Goal: Feedback & Contribution: Submit feedback/report problem

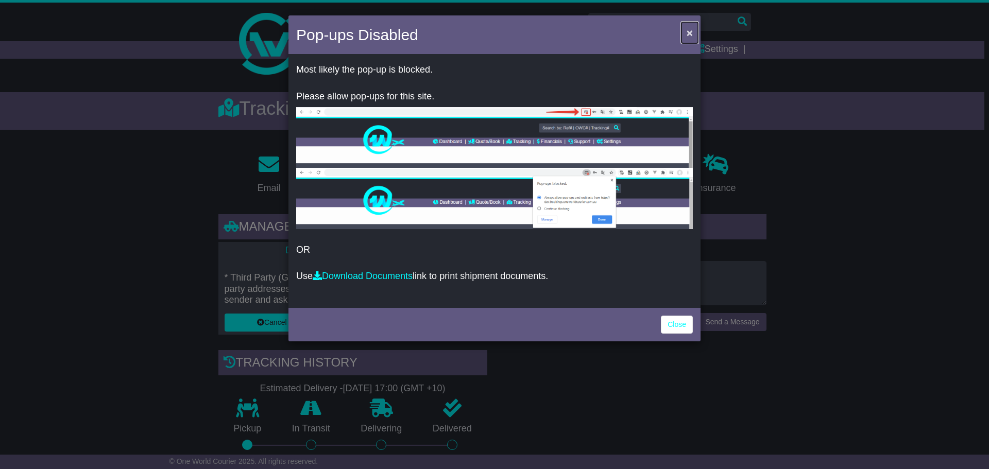
click at [691, 32] on span "×" at bounding box center [690, 33] width 6 height 12
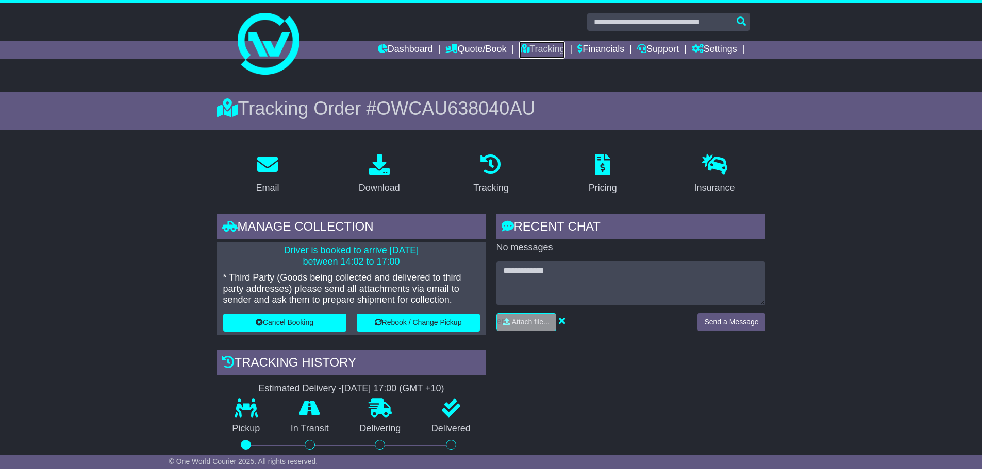
click at [521, 49] on link "Tracking" at bounding box center [541, 50] width 45 height 18
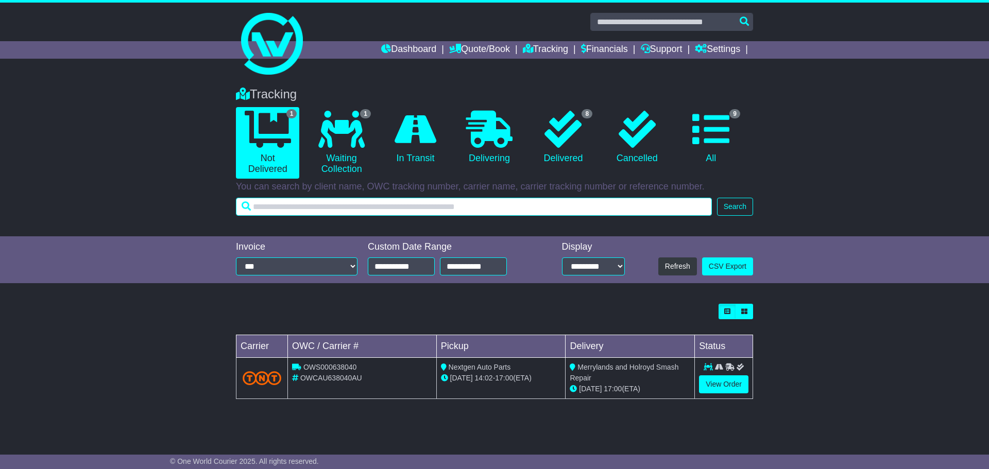
click at [378, 212] on input "text" at bounding box center [474, 207] width 476 height 18
paste input "**********"
type input "**********"
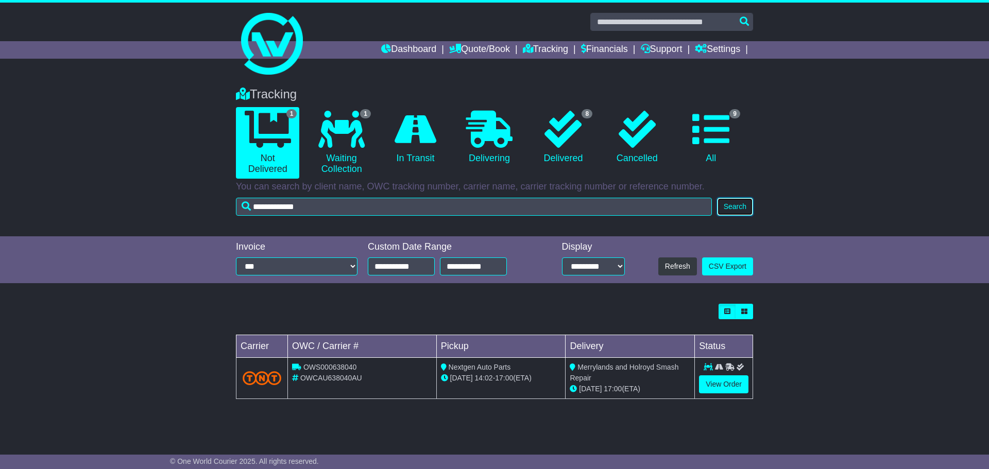
click at [729, 208] on button "Search" at bounding box center [735, 207] width 36 height 18
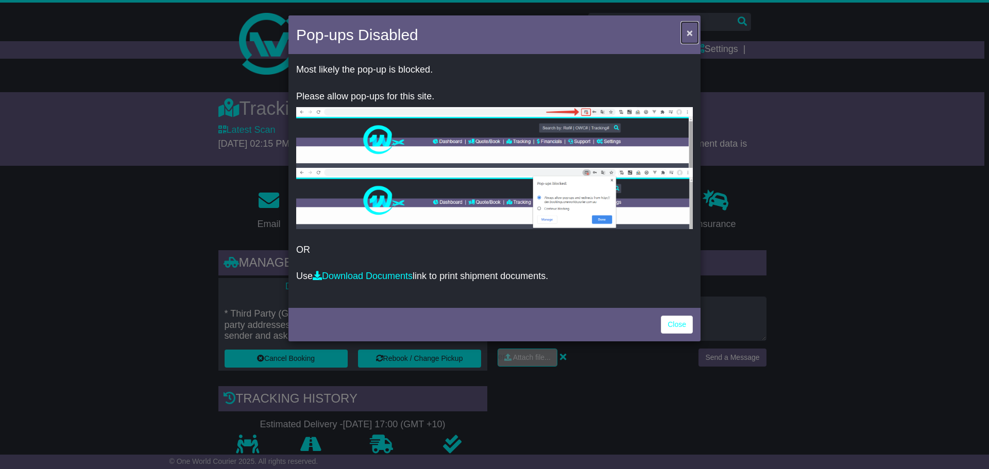
click at [687, 34] on span "×" at bounding box center [690, 33] width 6 height 12
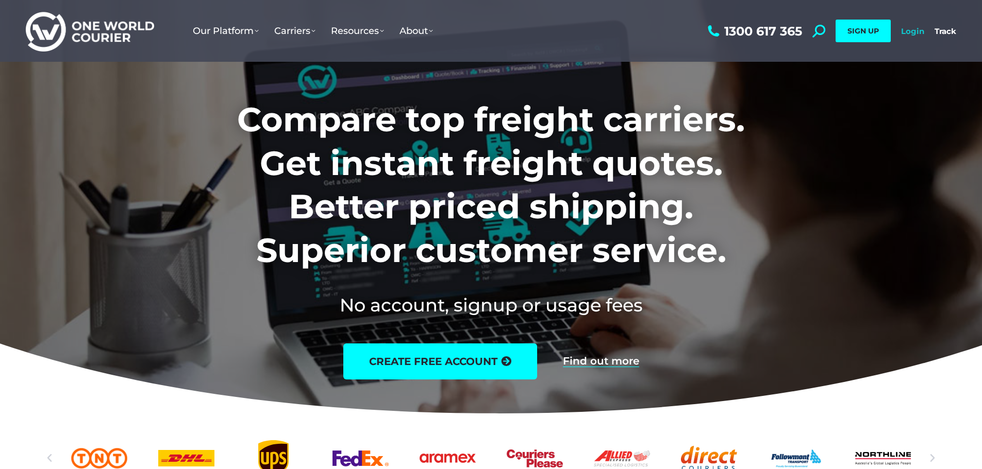
click at [917, 29] on link "Login" at bounding box center [912, 31] width 23 height 10
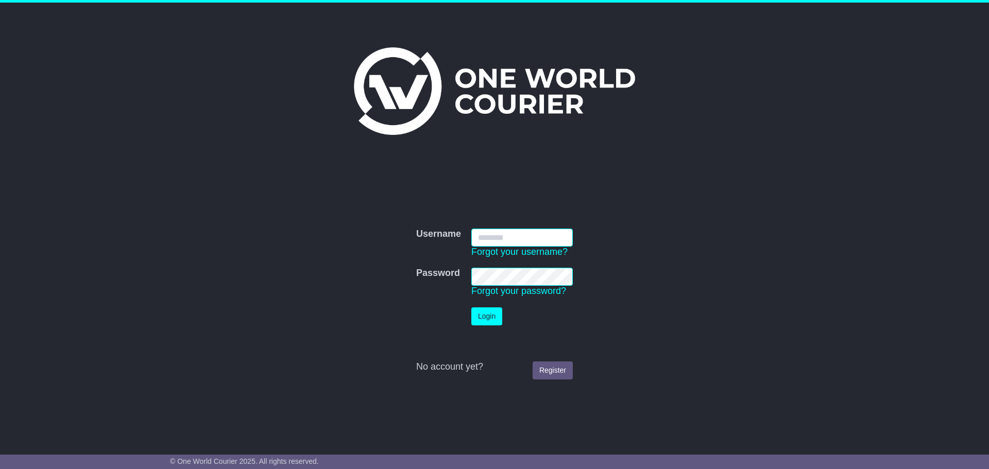
type input "**********"
click at [490, 316] on button "Login" at bounding box center [486, 317] width 31 height 18
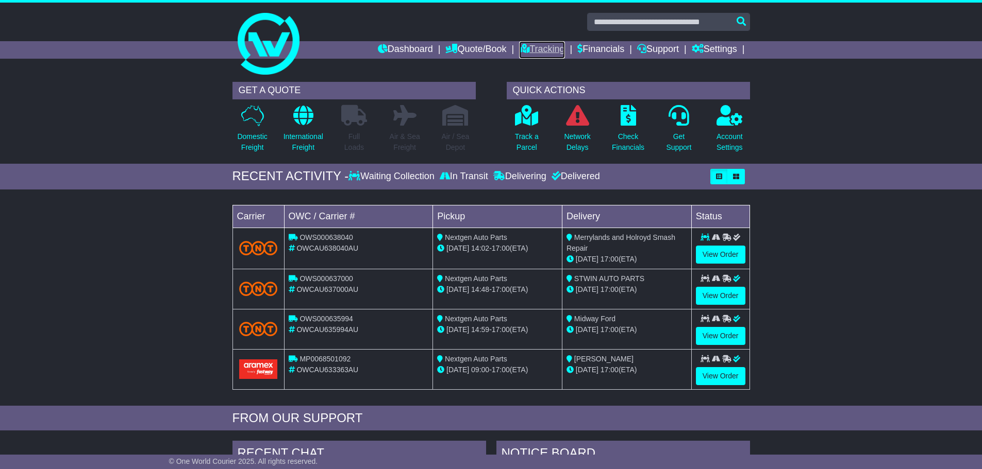
click at [547, 51] on link "Tracking" at bounding box center [541, 50] width 45 height 18
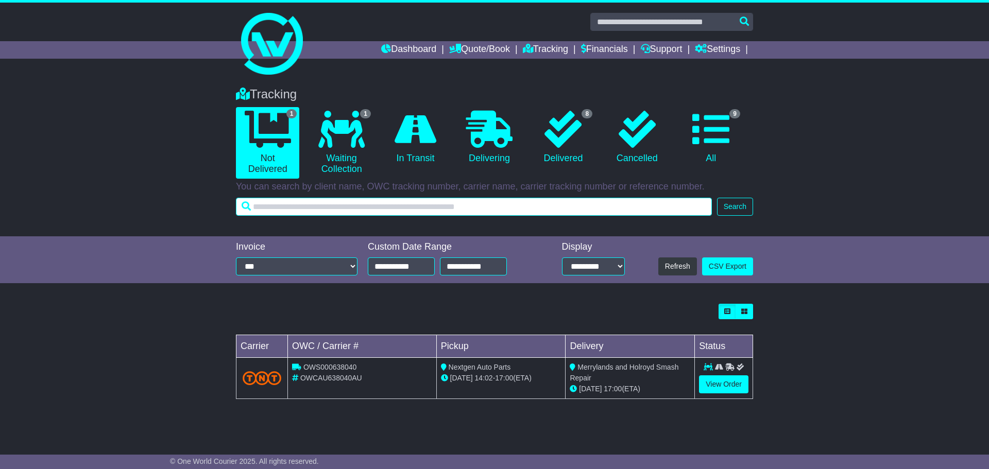
click at [427, 211] on input "text" at bounding box center [474, 207] width 476 height 18
paste input "**********"
type input "**********"
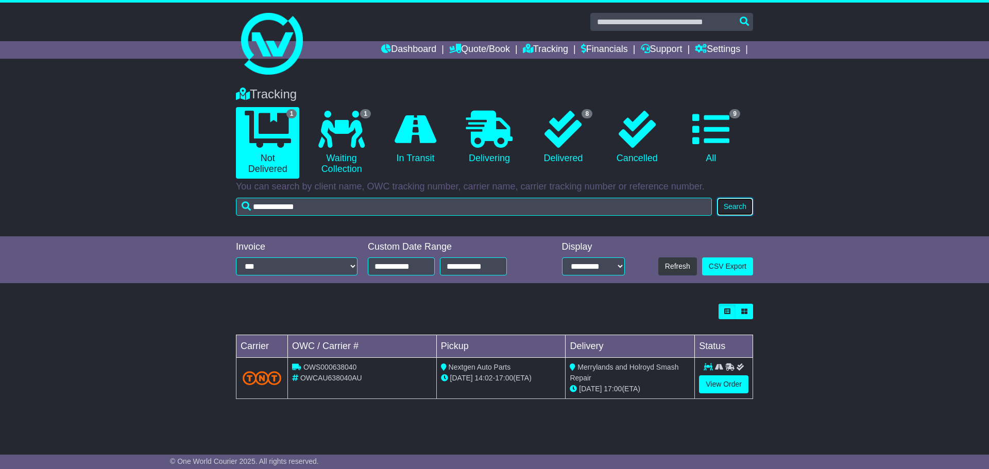
click at [724, 205] on button "Search" at bounding box center [735, 207] width 36 height 18
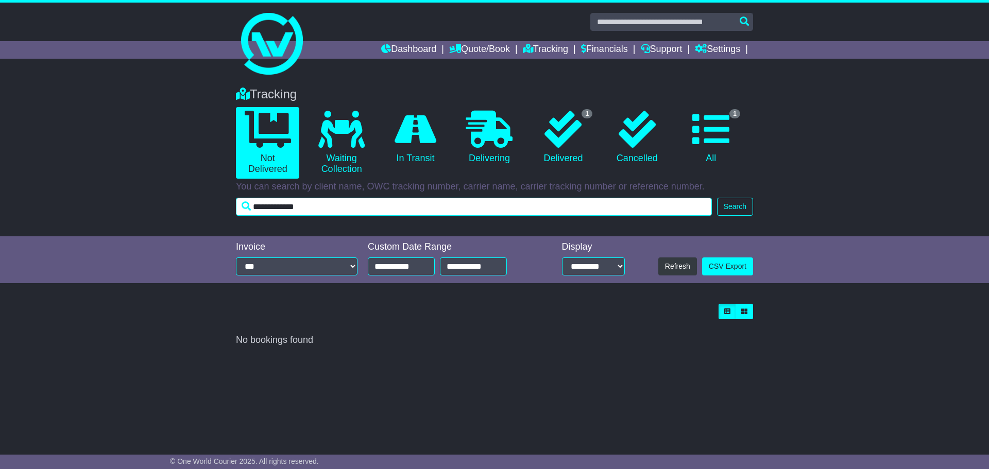
click at [357, 206] on input "**********" at bounding box center [474, 207] width 476 height 18
drag, startPoint x: 272, startPoint y: 210, endPoint x: 164, endPoint y: 214, distance: 107.8
click at [231, 213] on div "Tracking 0 Not Delivered 0 Waiting Collection 0 In Transit 0 Delivering 1 0 1" at bounding box center [495, 149] width 528 height 144
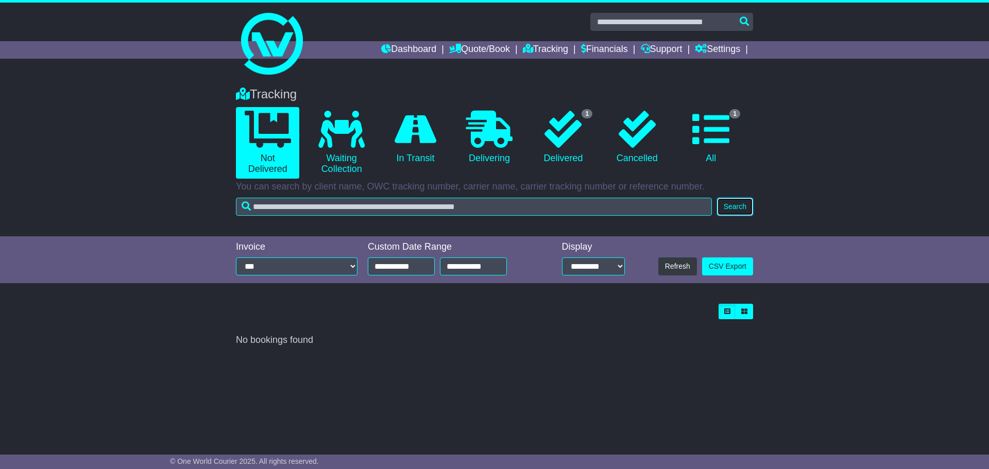
click at [727, 201] on button "Search" at bounding box center [735, 207] width 36 height 18
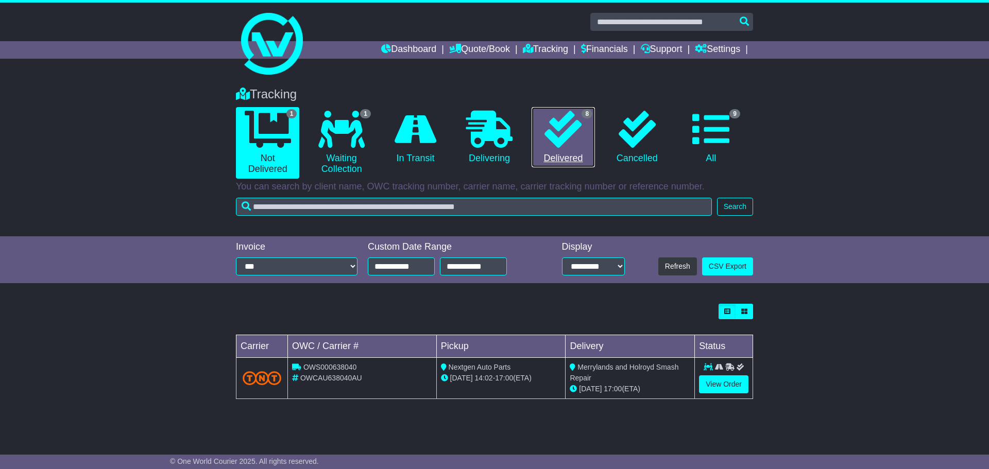
click at [581, 148] on link "8 Delivered" at bounding box center [563, 137] width 63 height 61
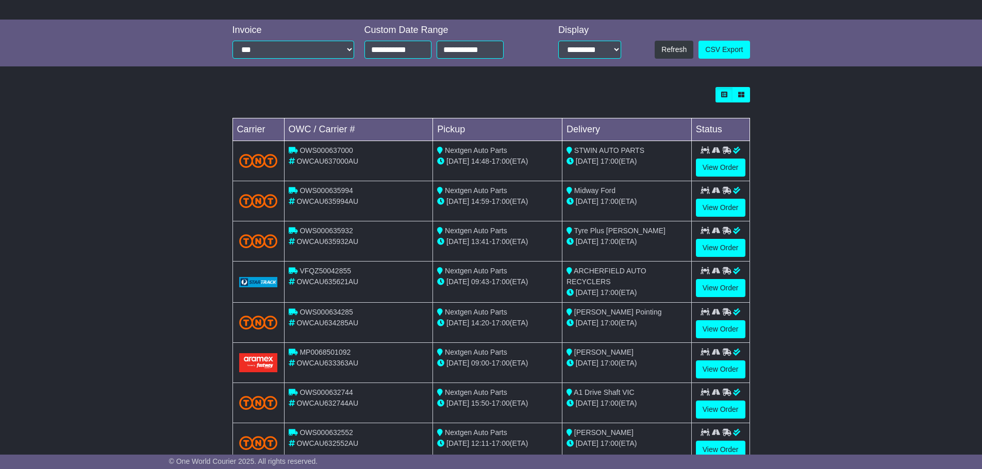
scroll to position [248, 0]
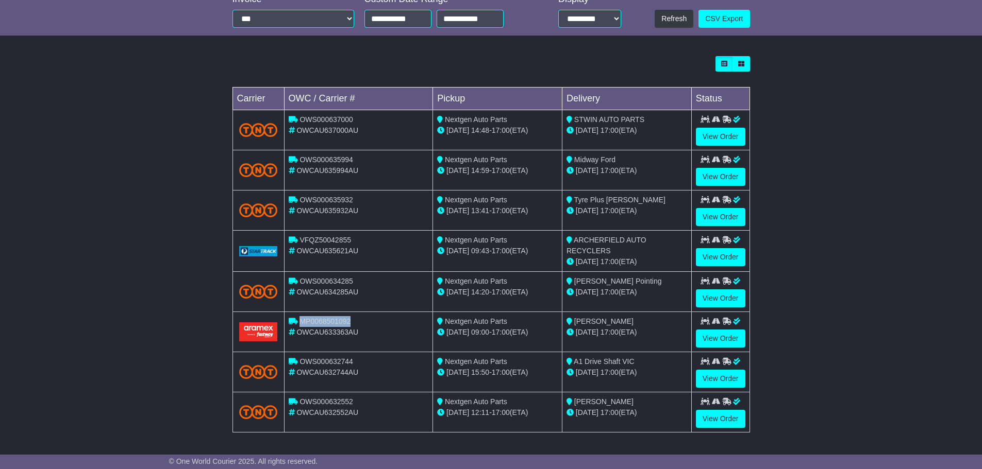
drag, startPoint x: 366, startPoint y: 320, endPoint x: 301, endPoint y: 323, distance: 65.0
click at [301, 323] on div "MP0068501092" at bounding box center [359, 321] width 140 height 11
copy span "MP0068501092"
click at [724, 334] on link "View Order" at bounding box center [720, 339] width 49 height 18
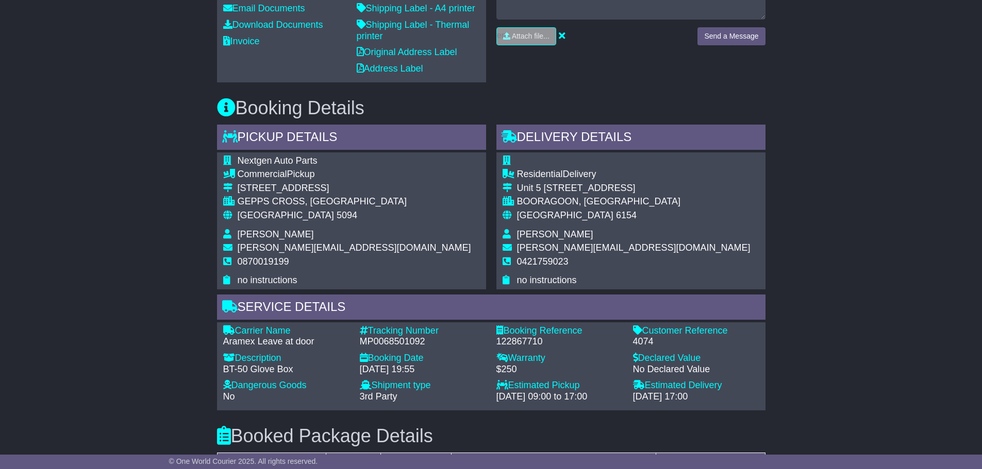
scroll to position [308, 0]
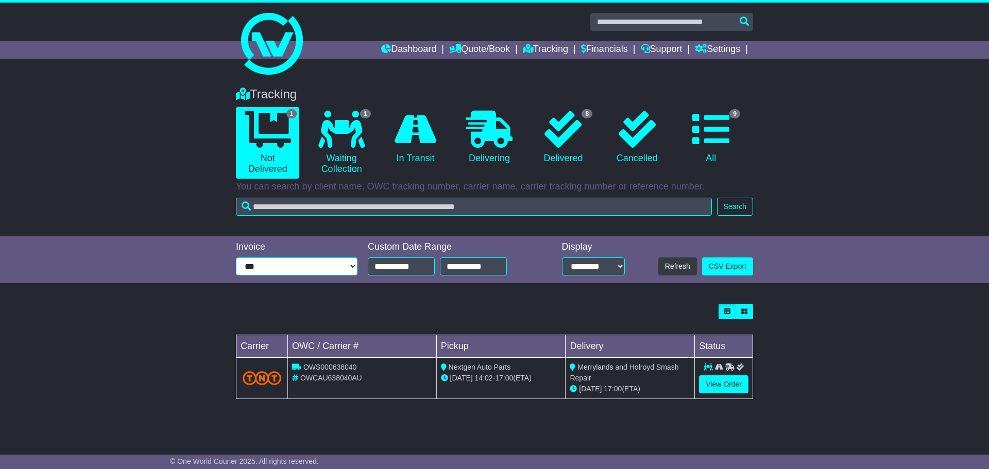
click at [344, 270] on select "**********" at bounding box center [297, 267] width 122 height 18
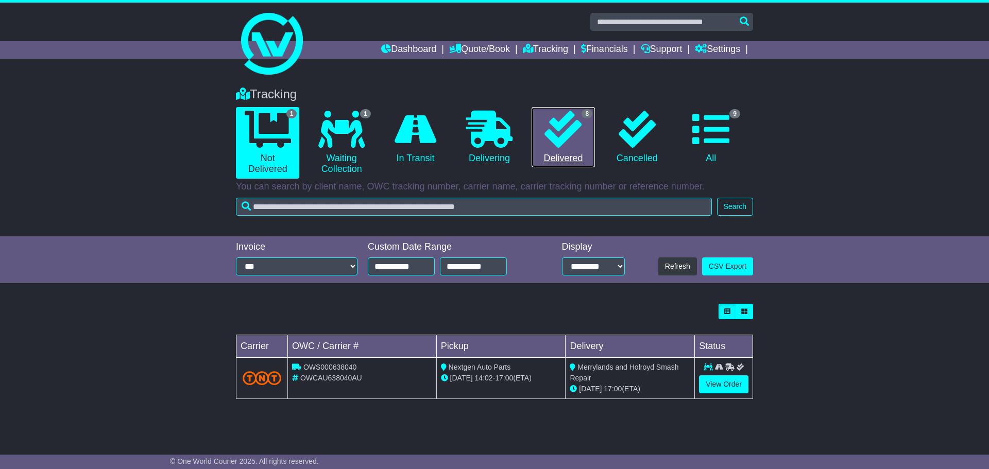
click at [572, 141] on icon at bounding box center [563, 129] width 37 height 37
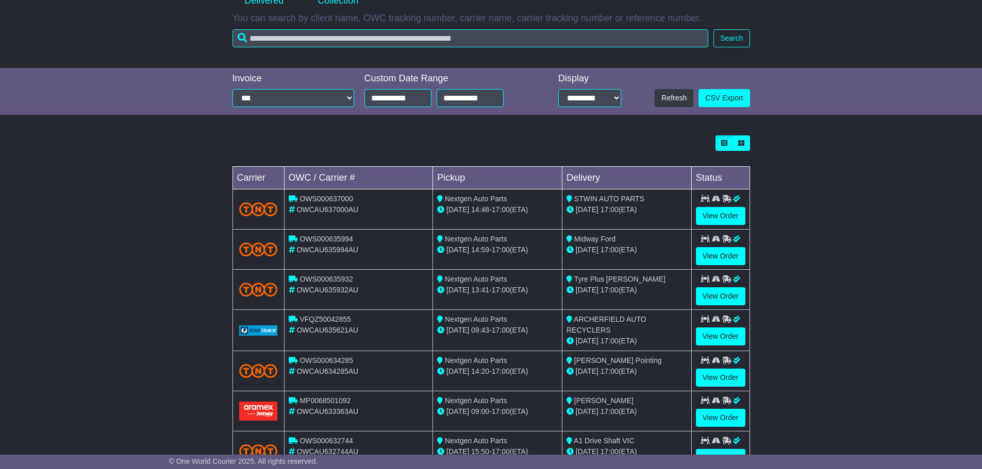
scroll to position [248, 0]
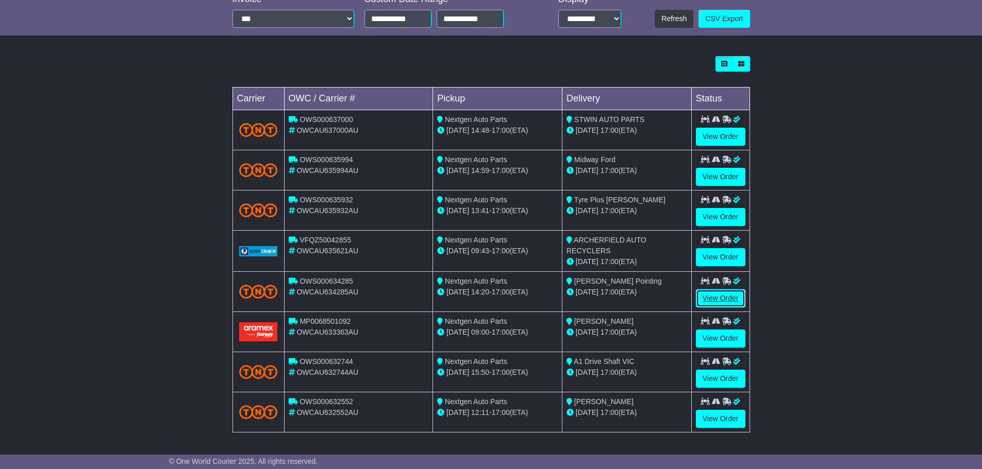
click at [710, 299] on link "View Order" at bounding box center [720, 299] width 49 height 18
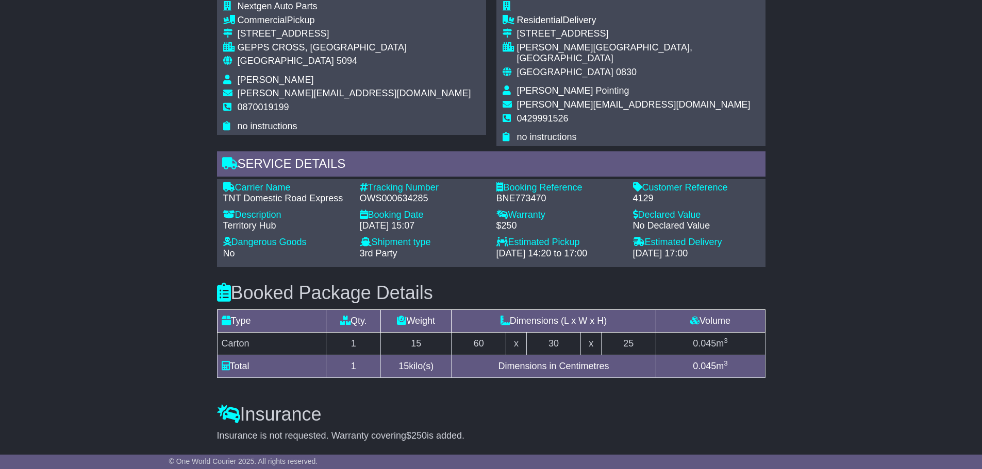
scroll to position [456, 0]
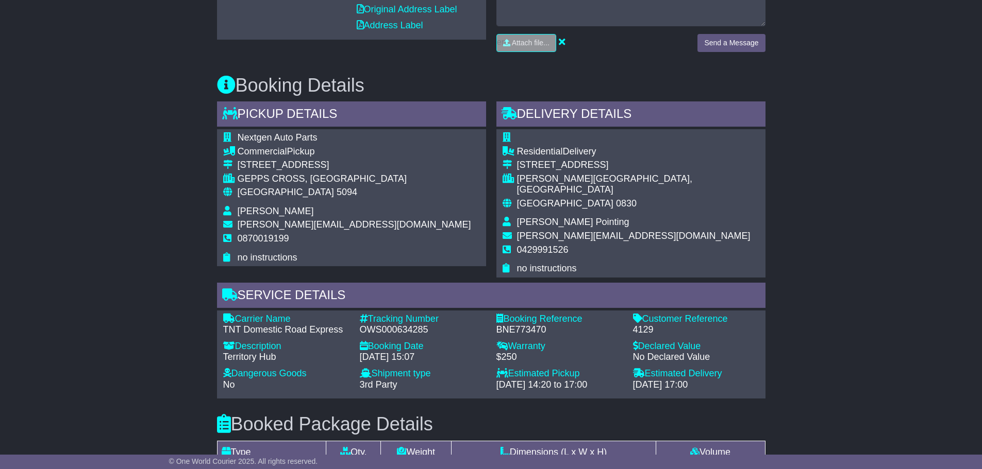
click at [413, 325] on div "OWS000634285" at bounding box center [423, 330] width 126 height 11
copy div "OWS000634285"
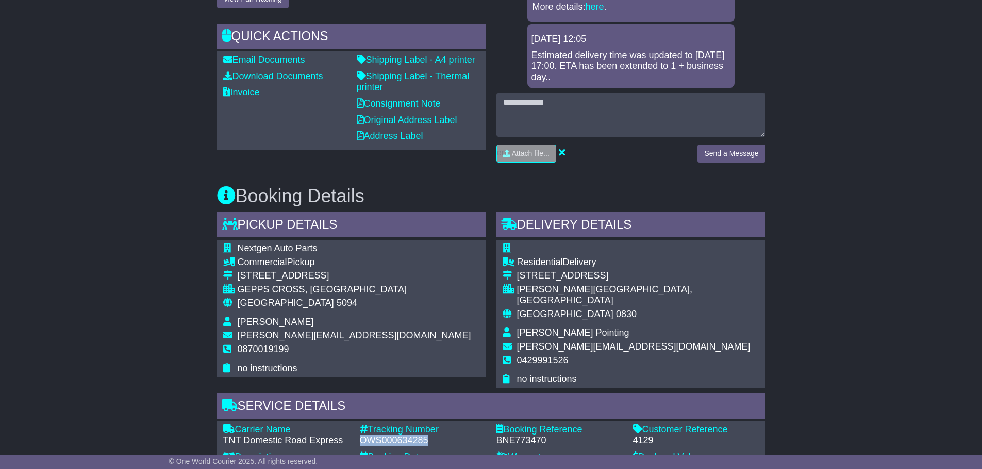
scroll to position [250, 0]
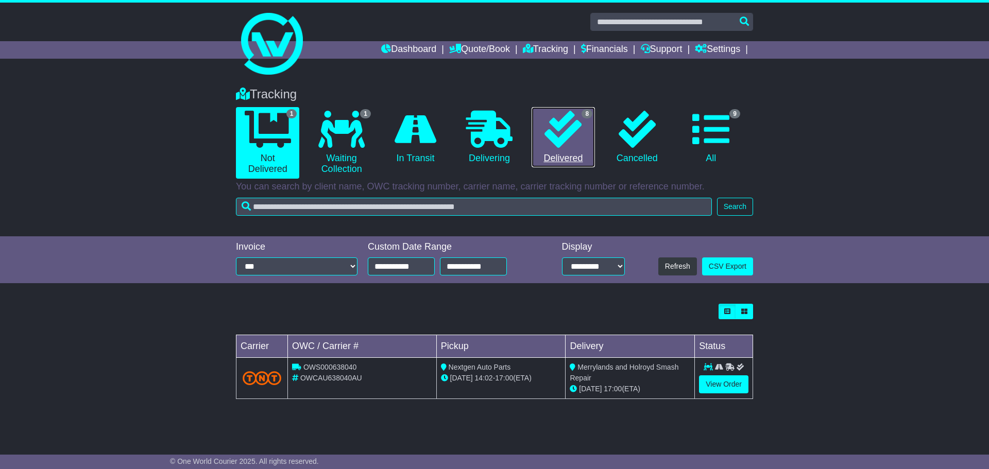
click at [562, 149] on link "8 Delivered" at bounding box center [563, 137] width 63 height 61
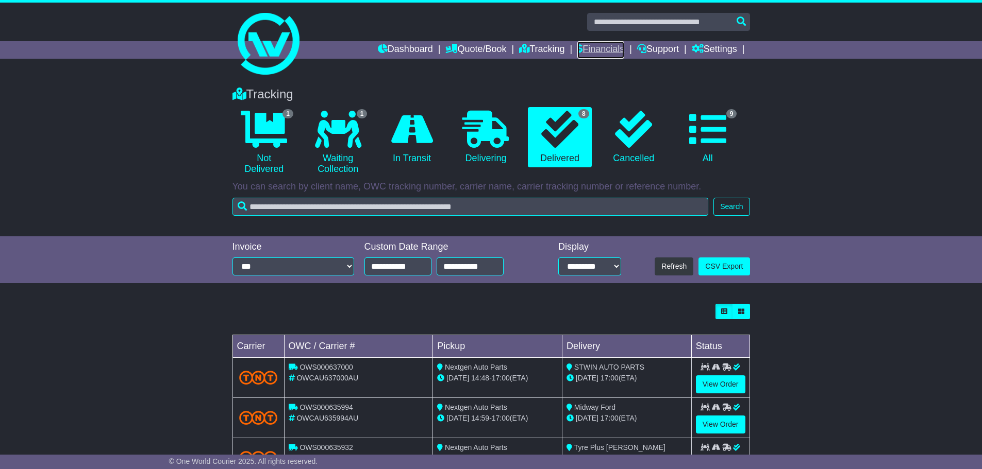
click at [603, 49] on link "Financials" at bounding box center [600, 50] width 47 height 18
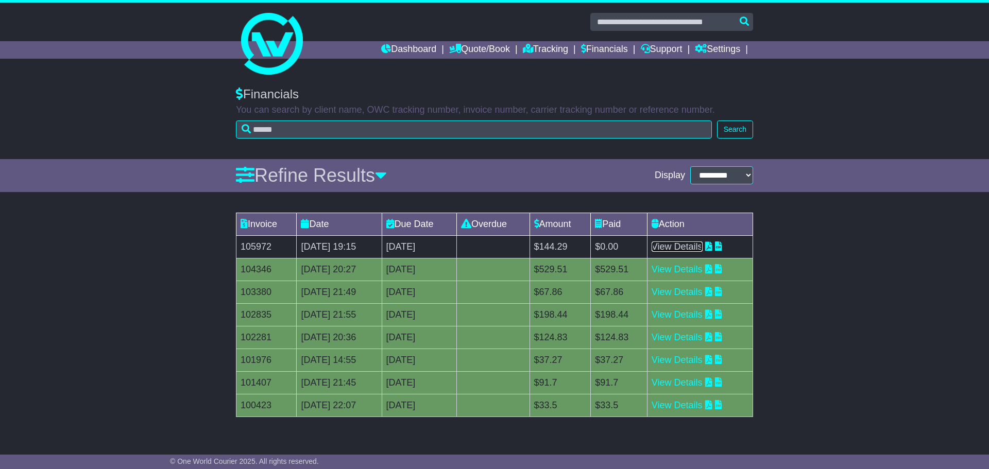
click at [688, 247] on link "View Details" at bounding box center [677, 247] width 51 height 10
click at [695, 270] on link "View Details" at bounding box center [677, 269] width 51 height 10
click at [845, 292] on div "Invoice Date Due Date Overdue Amount Paid Action 105972 21 Aug 2025 19:15 [DATE…" at bounding box center [494, 321] width 989 height 226
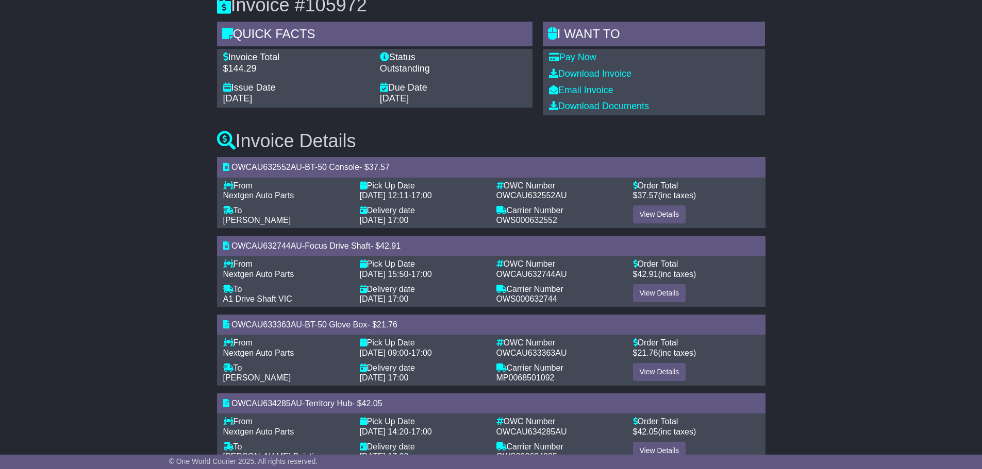
scroll to position [131, 0]
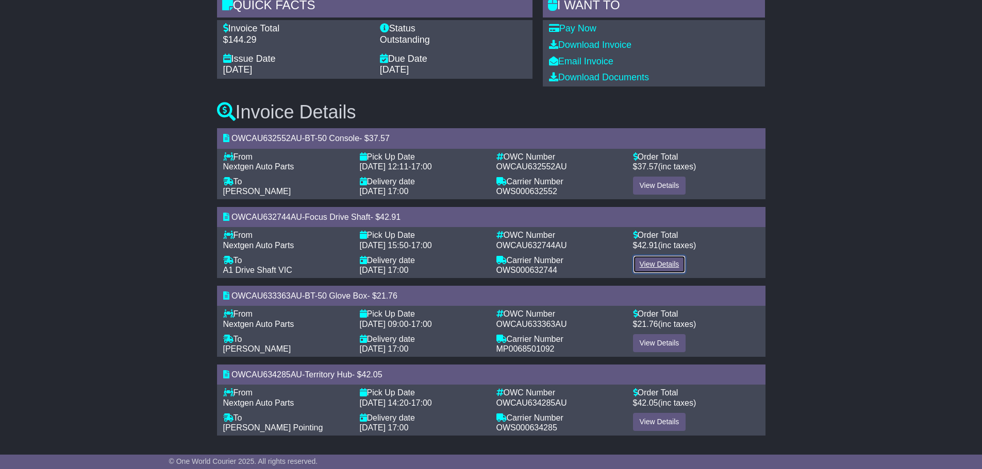
click at [661, 266] on link "View Details" at bounding box center [659, 265] width 53 height 18
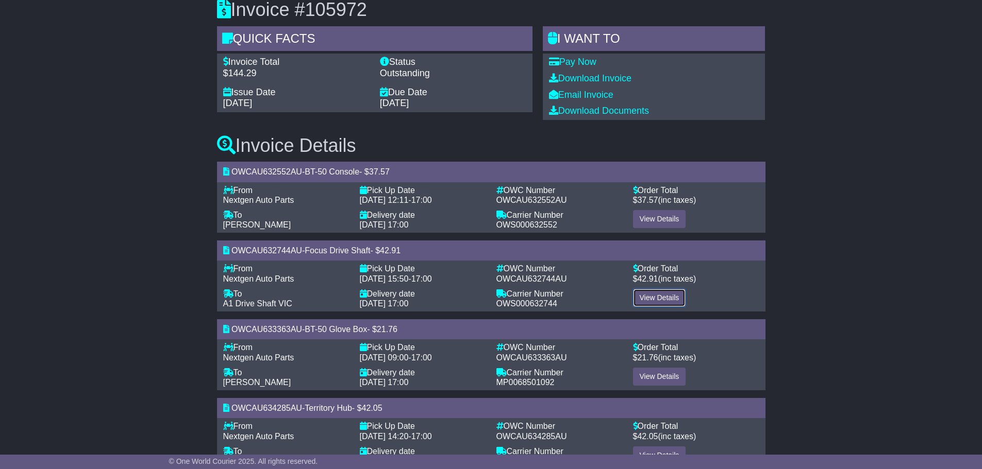
scroll to position [80, 0]
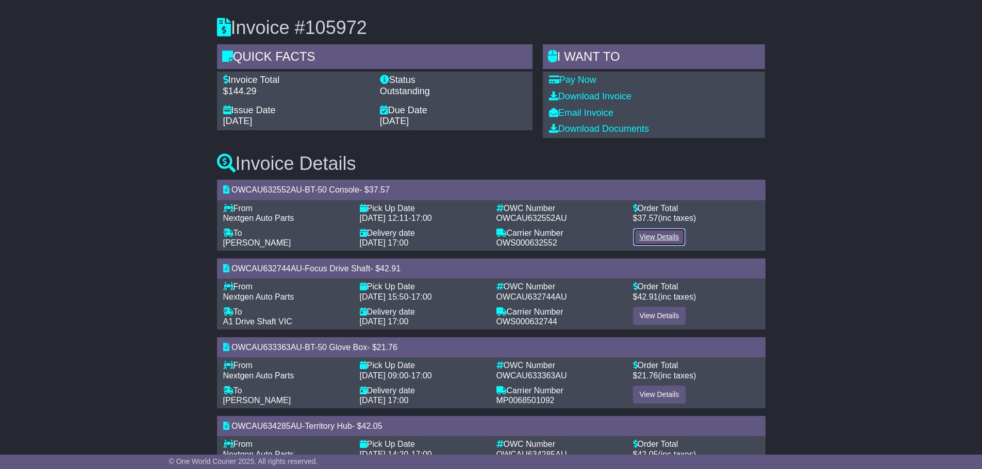
click at [663, 239] on link "View Details" at bounding box center [659, 237] width 53 height 18
click at [654, 312] on link "View Details" at bounding box center [659, 316] width 53 height 18
click at [660, 319] on link "View Details" at bounding box center [659, 316] width 53 height 18
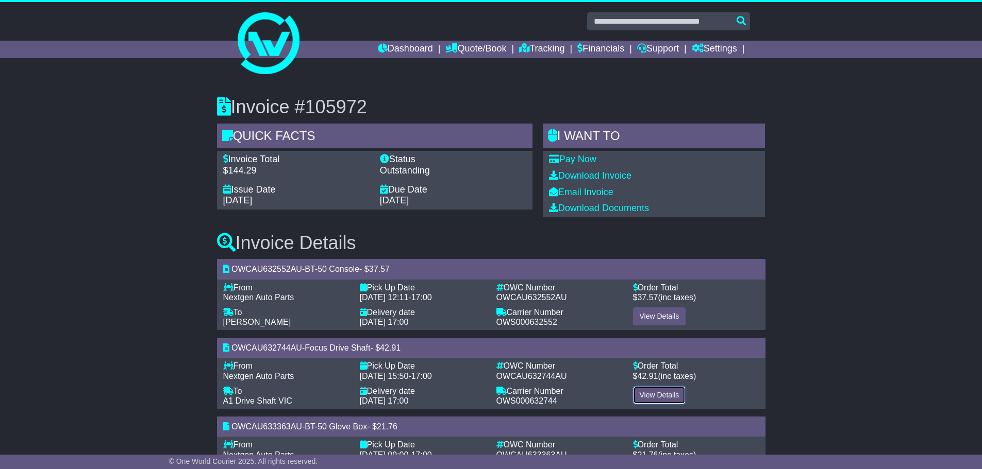
scroll to position [0, 0]
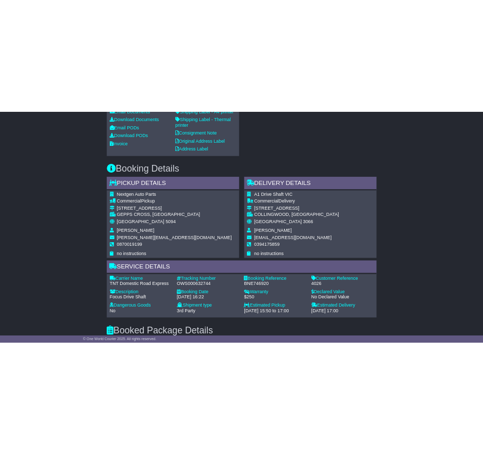
scroll to position [618, 0]
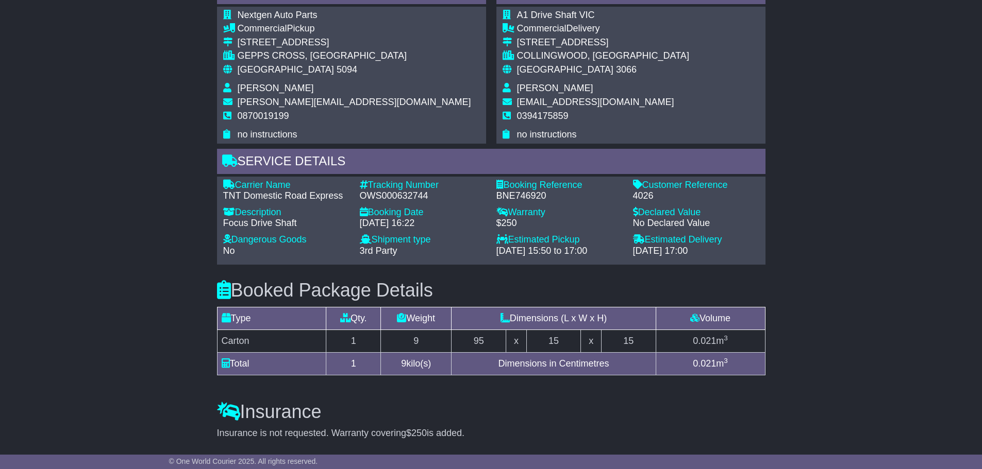
click at [396, 202] on div "OWS000632744" at bounding box center [423, 196] width 126 height 11
click at [394, 202] on div "OWS000632744" at bounding box center [423, 196] width 126 height 11
copy div "OWS000632744"
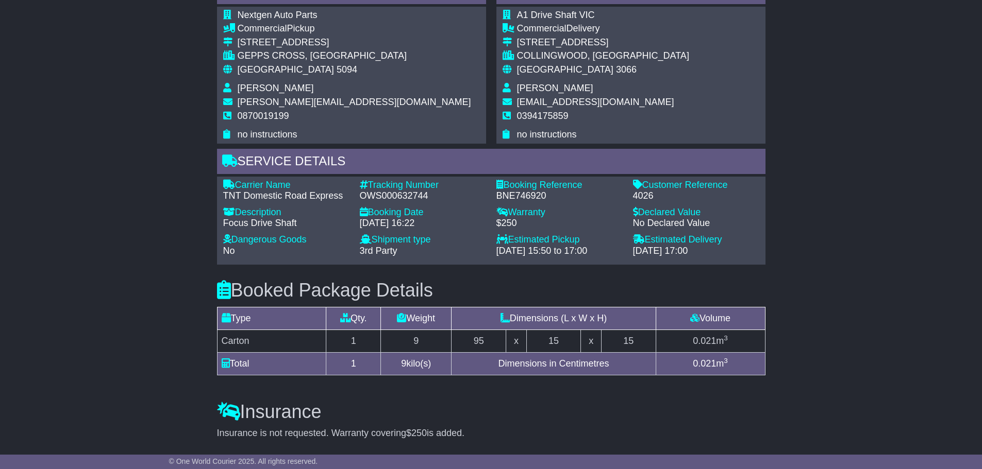
click at [556, 62] on div "COLLINGWOOD, [GEOGRAPHIC_DATA]" at bounding box center [603, 55] width 172 height 11
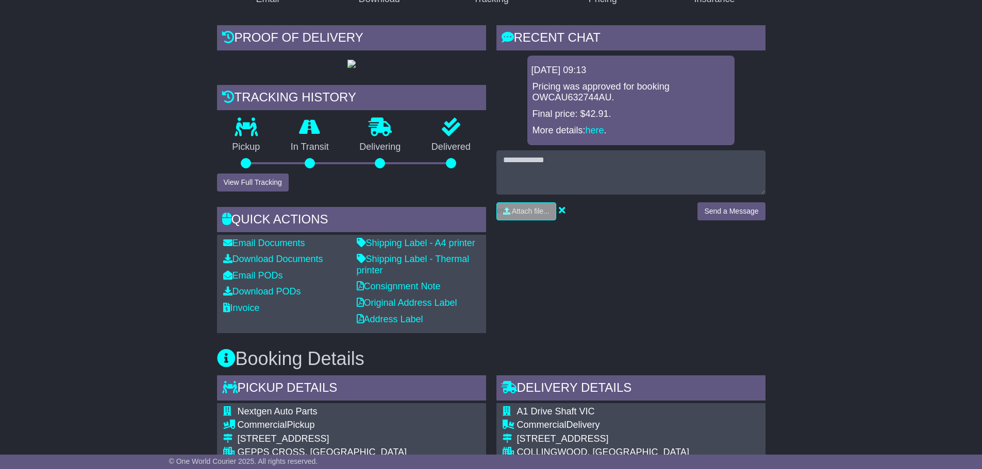
scroll to position [175, 0]
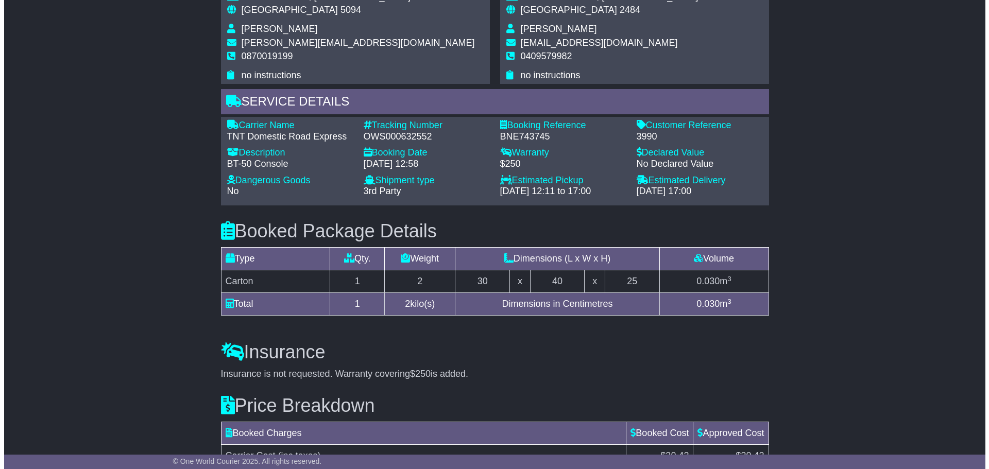
scroll to position [745, 0]
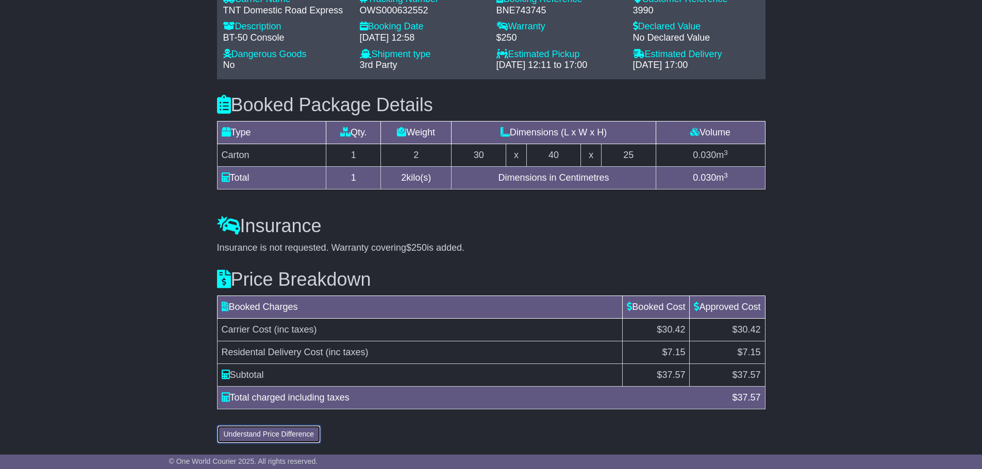
click at [282, 434] on button "Understand Price Difference" at bounding box center [269, 435] width 104 height 18
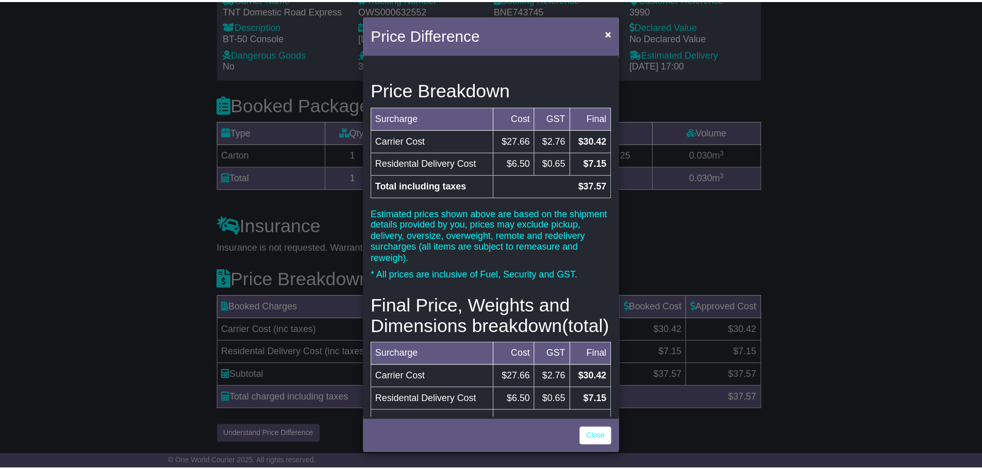
scroll to position [52, 0]
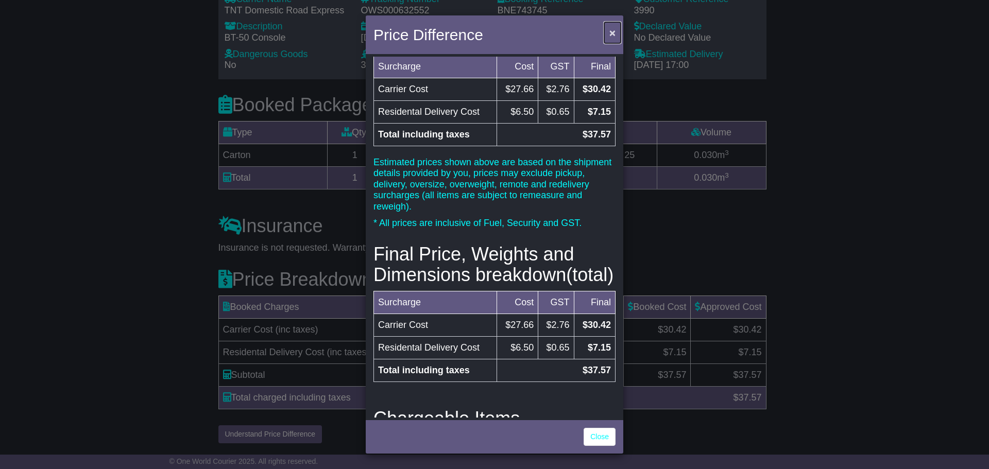
click at [611, 32] on span "×" at bounding box center [613, 33] width 6 height 12
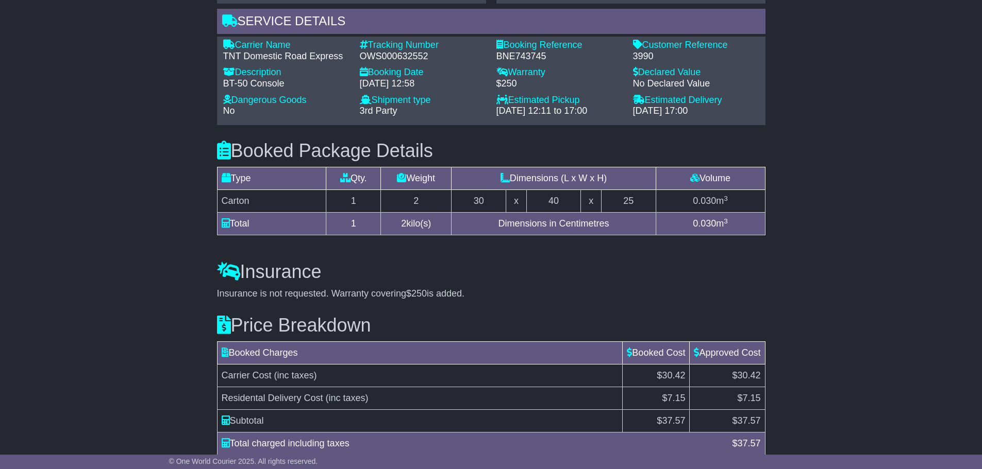
scroll to position [745, 0]
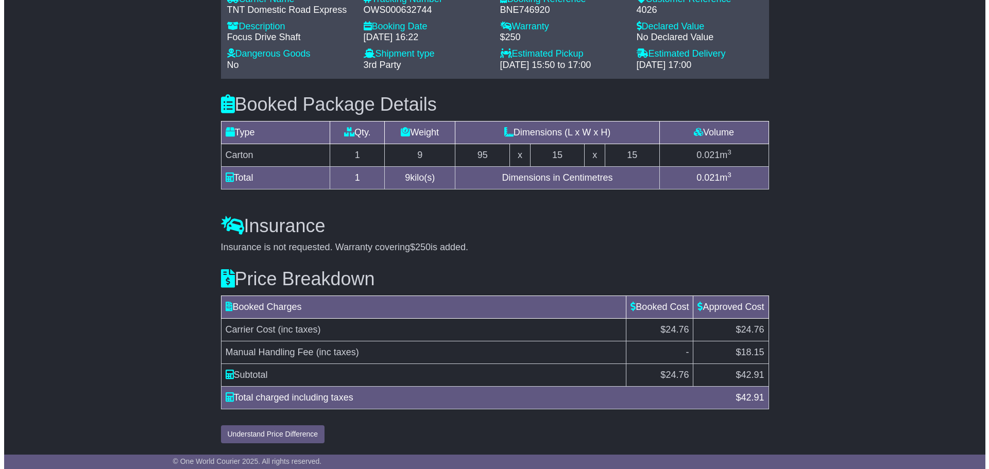
scroll to position [845, 0]
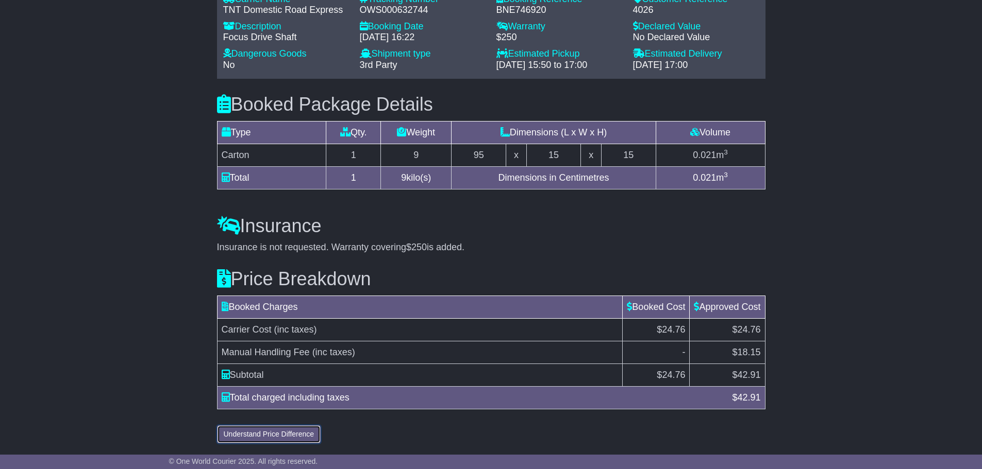
click at [279, 437] on button "Understand Price Difference" at bounding box center [269, 435] width 104 height 18
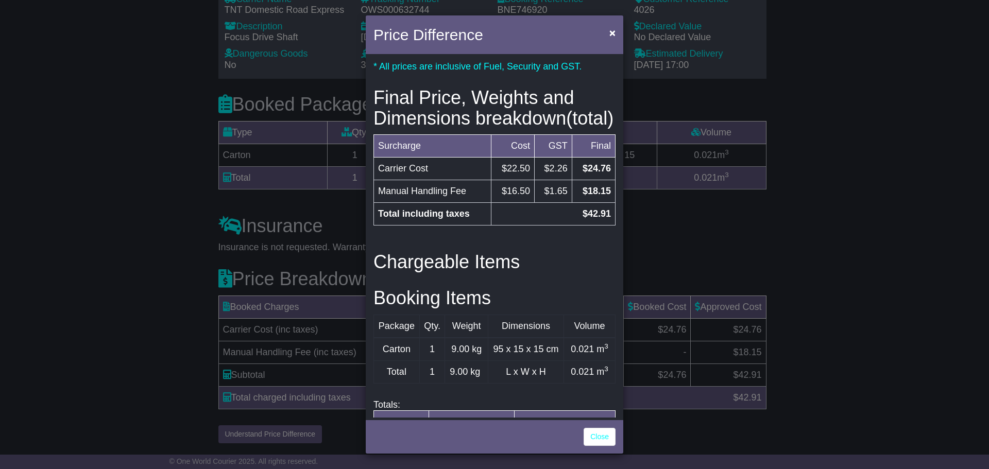
scroll to position [206, 0]
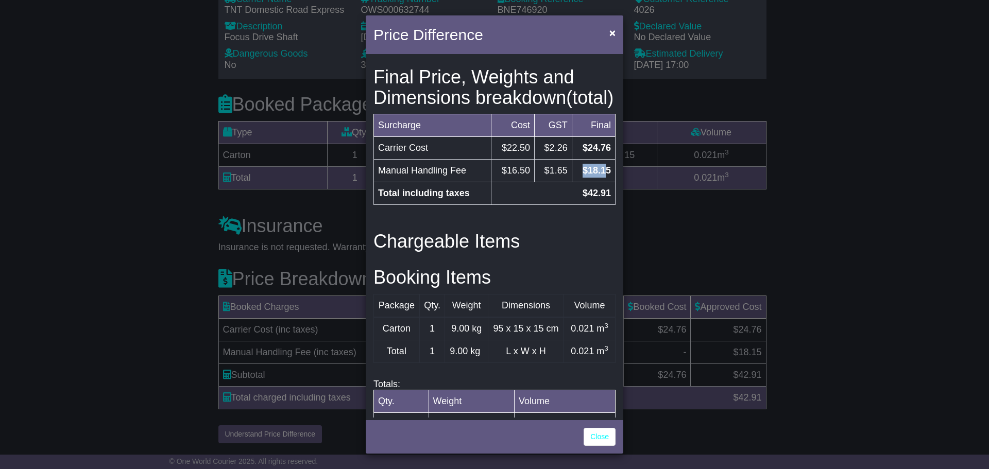
drag, startPoint x: 573, startPoint y: 193, endPoint x: 616, endPoint y: 194, distance: 42.8
click at [609, 182] on td "$18.15" at bounding box center [593, 171] width 43 height 23
click at [562, 241] on div "Price Breakdown Surcharge Cost GST Final Carrier Cost $22.50 $2.26 $24.76 Total…" at bounding box center [495, 237] width 258 height 361
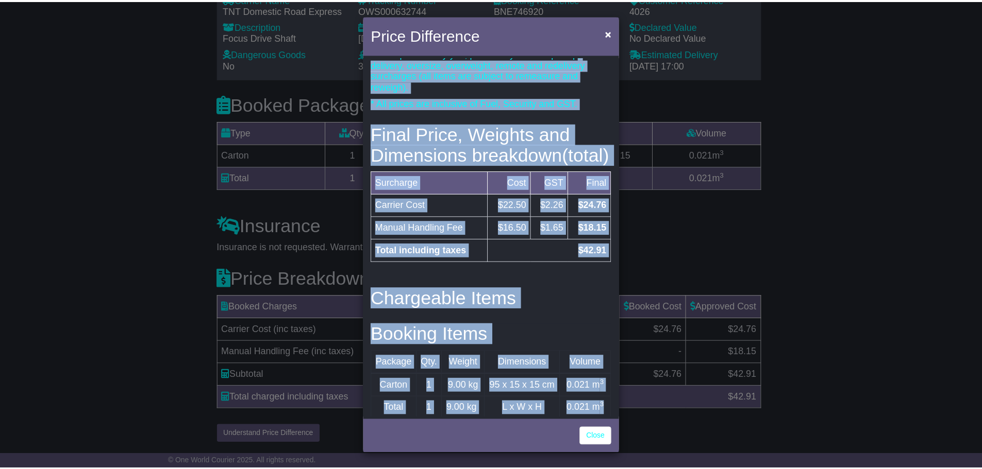
scroll to position [0, 0]
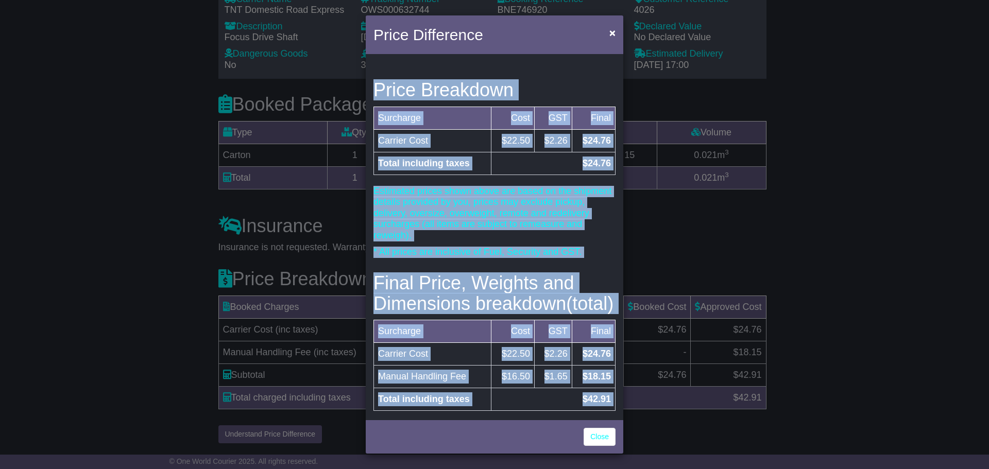
drag, startPoint x: 604, startPoint y: 406, endPoint x: 370, endPoint y: 56, distance: 421.3
click at [370, 57] on div "Price Breakdown Surcharge Cost GST Final Carrier Cost $22.50 $2.26 $24.76 Total…" at bounding box center [495, 237] width 258 height 361
copy div "Price Breakdown Surcharge Cost GST Final Carrier Cost $22.50 $2.26 $24.76 Total…"
click at [587, 155] on td "$24.76" at bounding box center [553, 163] width 124 height 23
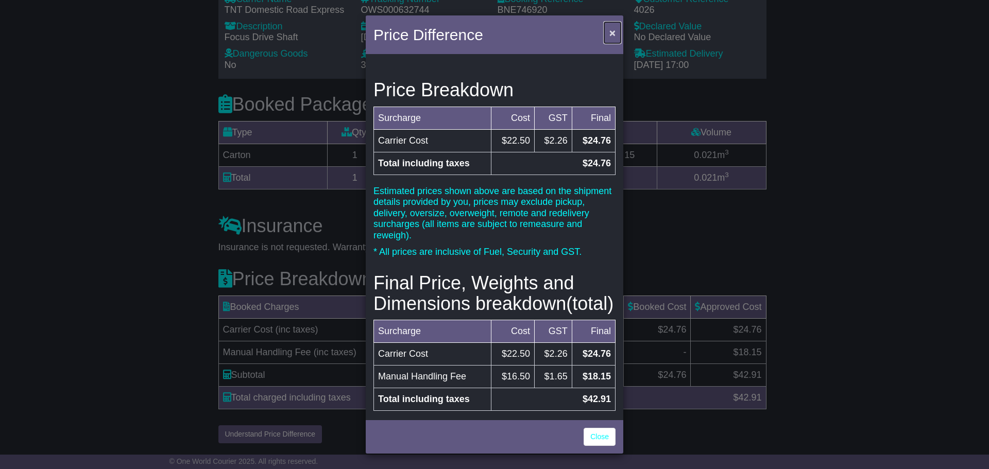
click at [618, 37] on button "×" at bounding box center [612, 32] width 16 height 21
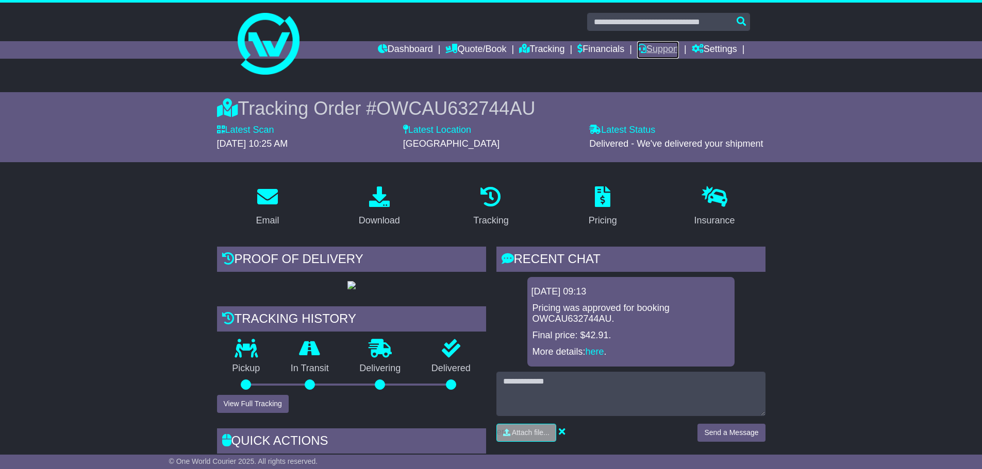
click at [657, 54] on link "Support" at bounding box center [658, 50] width 42 height 18
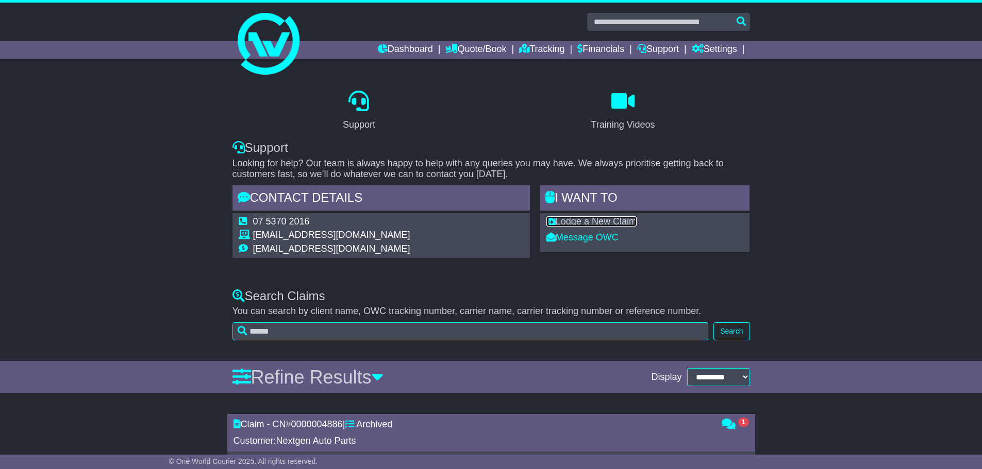
click at [584, 225] on link "Lodge a New Claim" at bounding box center [591, 221] width 90 height 10
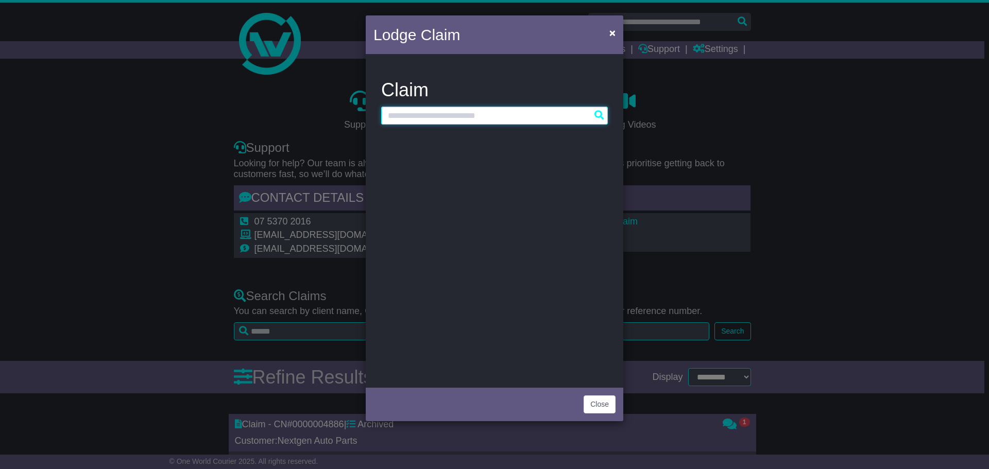
click at [491, 117] on input "text" at bounding box center [494, 116] width 227 height 18
paste input "**********"
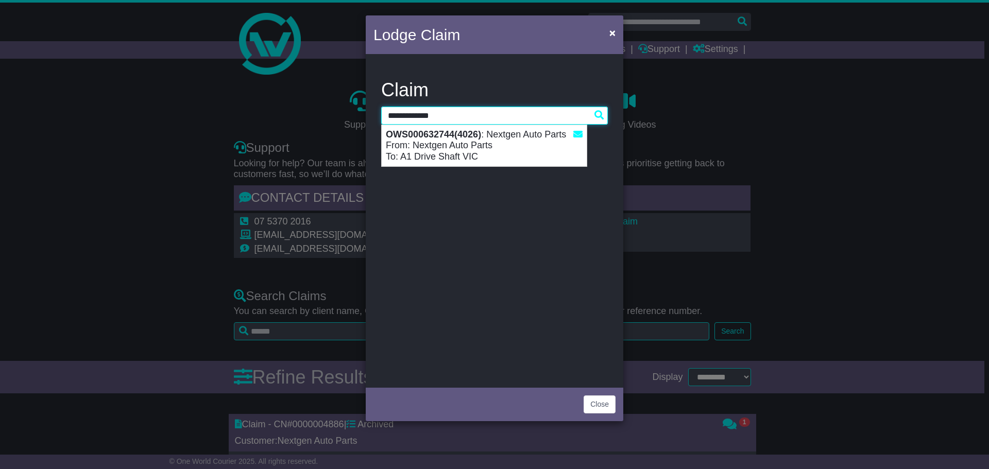
click at [476, 135] on strong "OWS000632744(4026)" at bounding box center [433, 134] width 95 height 10
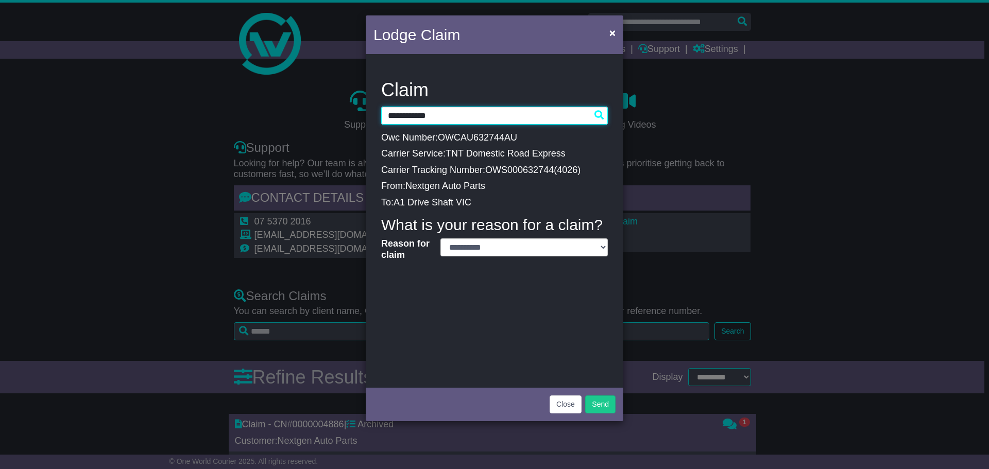
type input "**********"
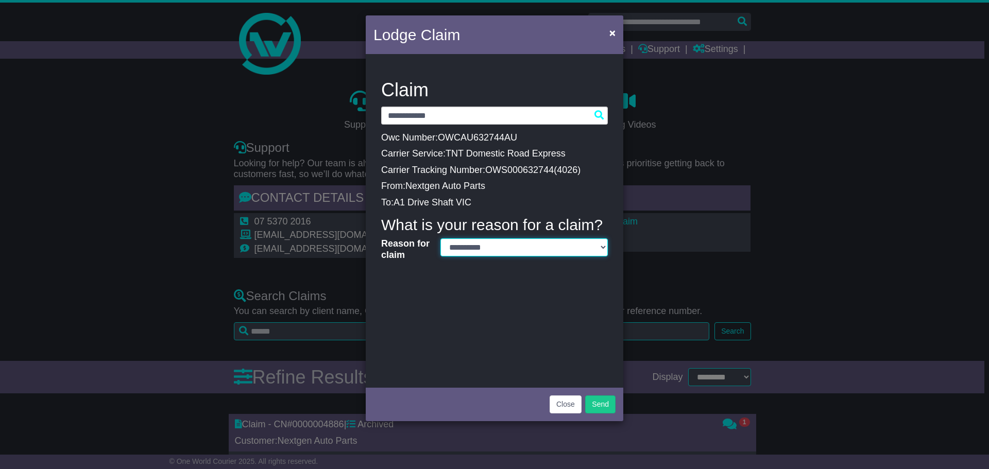
click at [471, 246] on select "**********" at bounding box center [524, 248] width 167 height 18
select select "*"
click at [441, 239] on select "**********" at bounding box center [524, 248] width 167 height 18
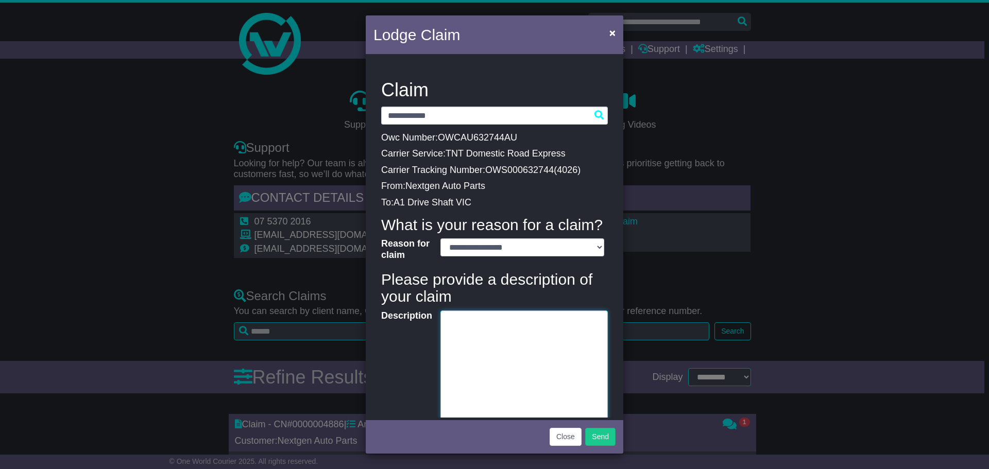
click at [519, 324] on textarea "Description" at bounding box center [524, 376] width 167 height 131
paste textarea "**********"
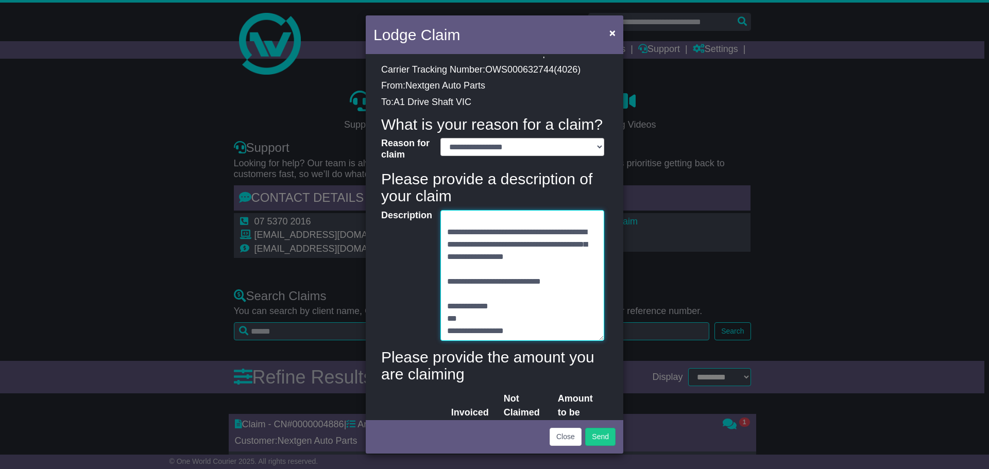
scroll to position [103, 0]
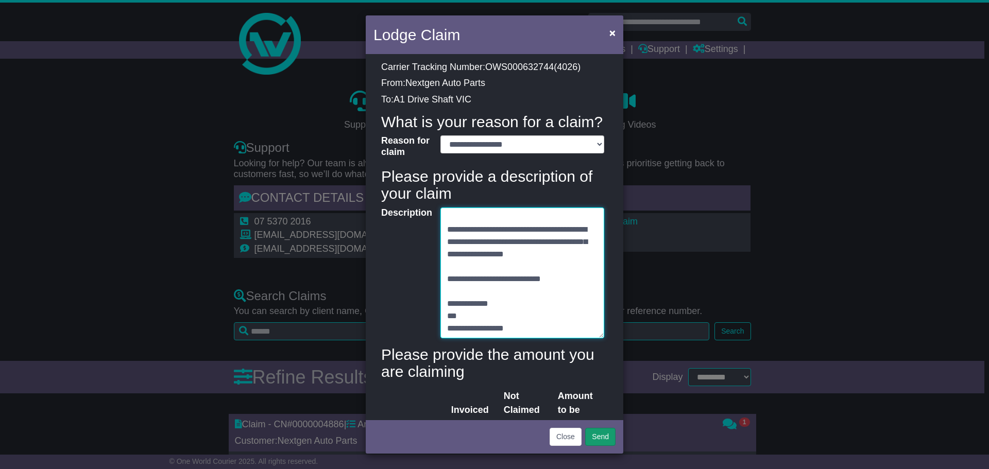
type textarea "**********"
click at [598, 437] on button "Send" at bounding box center [600, 437] width 30 height 18
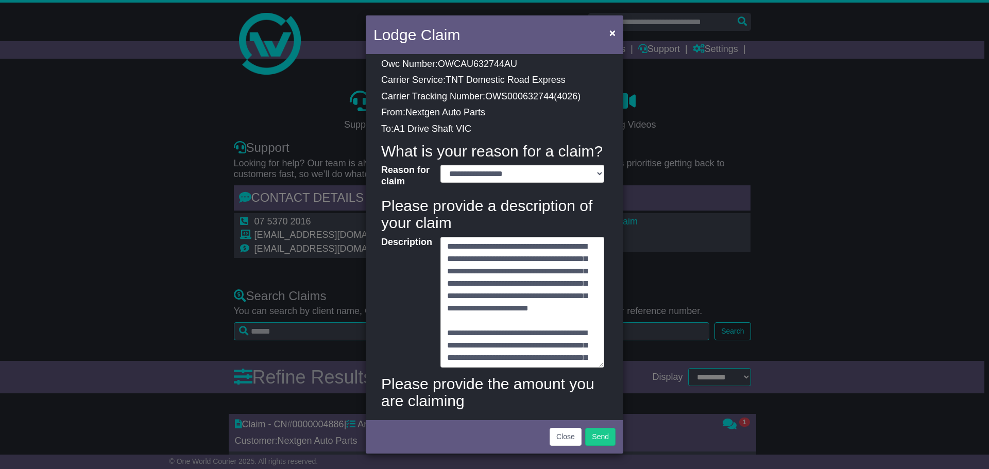
scroll to position [23, 0]
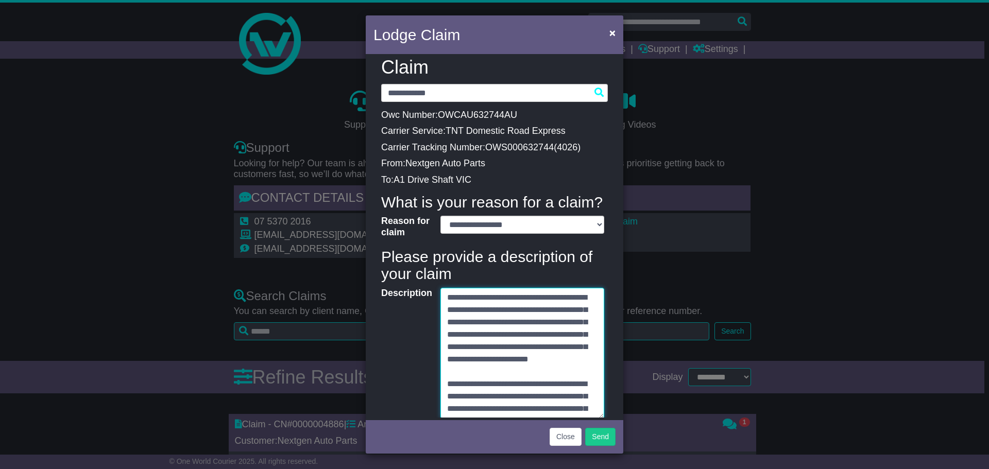
drag, startPoint x: 570, startPoint y: 322, endPoint x: 559, endPoint y: 323, distance: 11.4
click at [559, 323] on textarea "**********" at bounding box center [523, 353] width 164 height 131
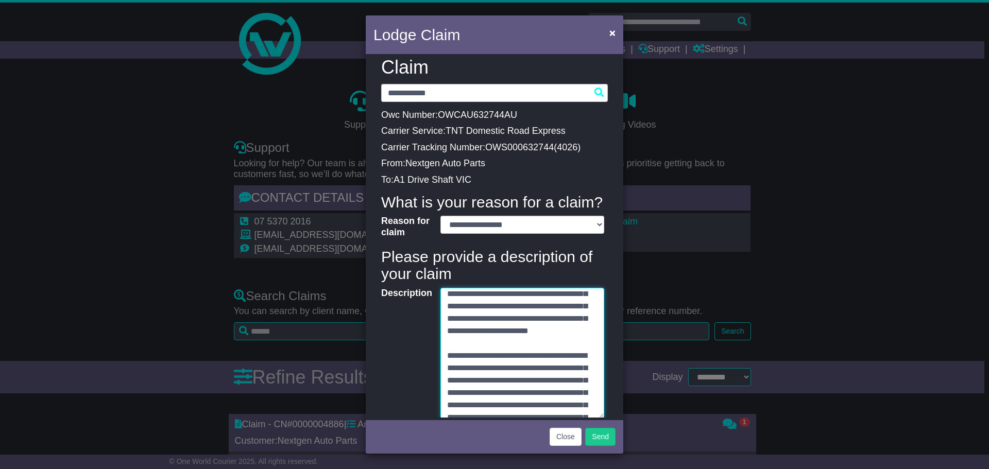
scroll to position [52, 0]
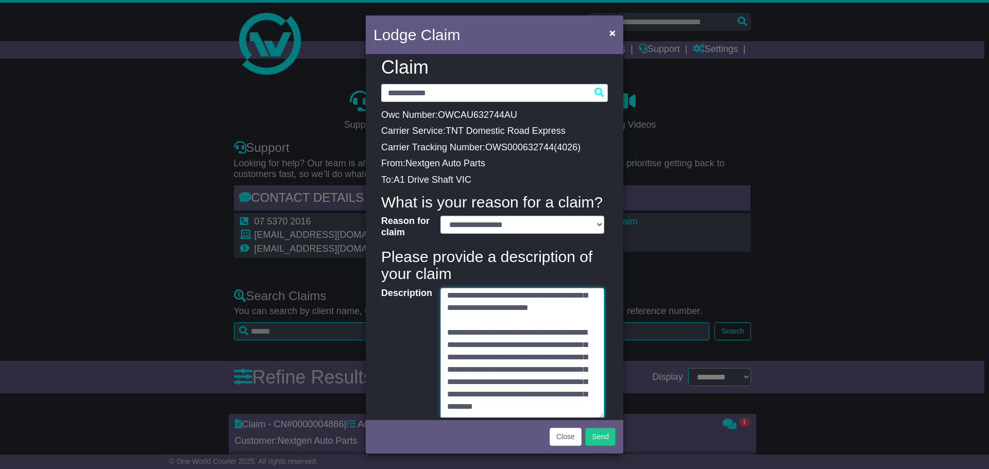
drag, startPoint x: 588, startPoint y: 306, endPoint x: 567, endPoint y: 306, distance: 21.6
click at [567, 306] on textarea "**********" at bounding box center [523, 353] width 164 height 131
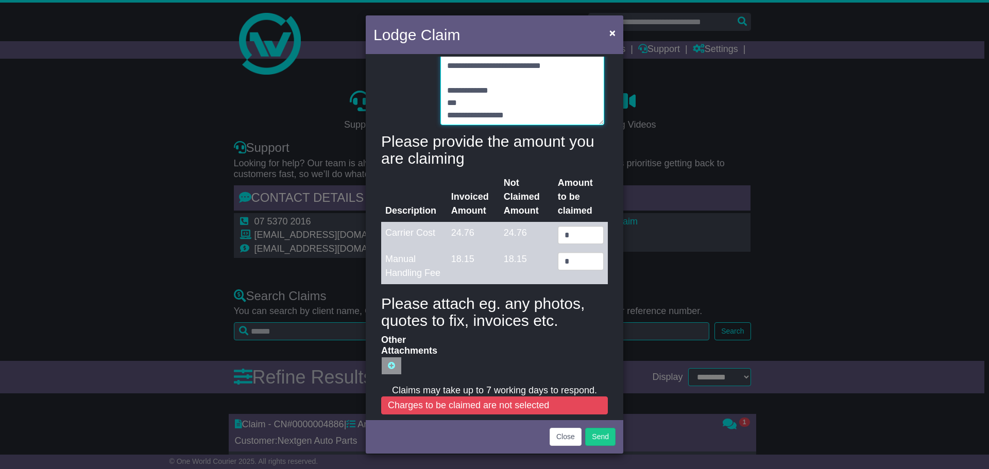
scroll to position [332, 0]
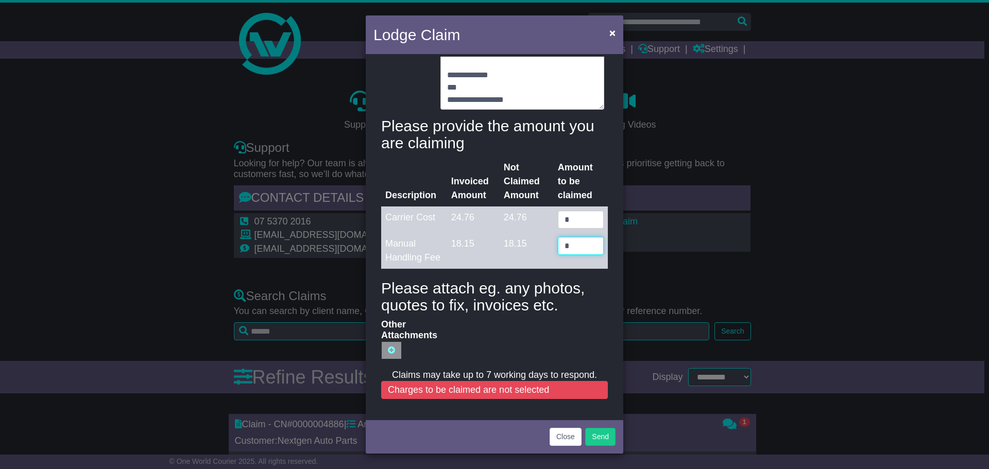
click at [579, 250] on input "*" at bounding box center [581, 246] width 46 height 18
paste input "*****"
click at [564, 249] on input "******" at bounding box center [581, 246] width 46 height 18
type input "*****"
click at [583, 313] on h4 "Please attach eg. any photos, quotes to fix, invoices etc." at bounding box center [494, 297] width 227 height 34
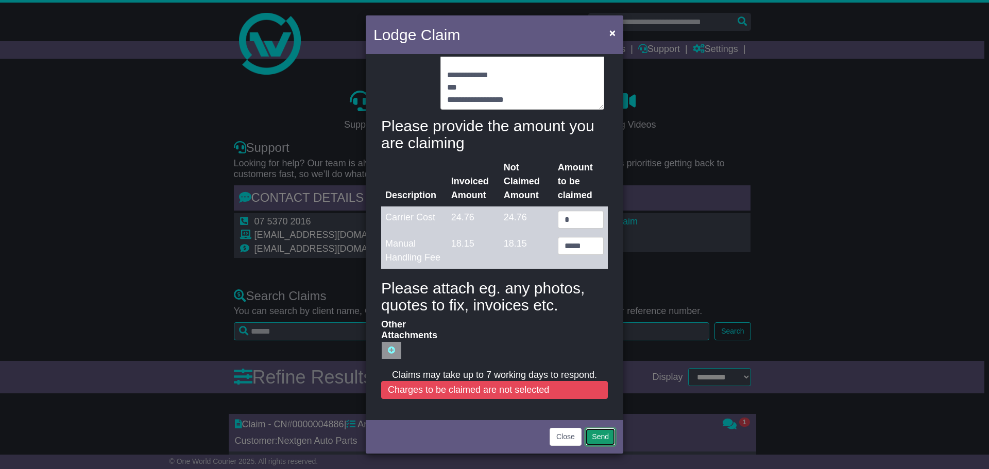
click at [595, 436] on button "Send" at bounding box center [600, 437] width 30 height 18
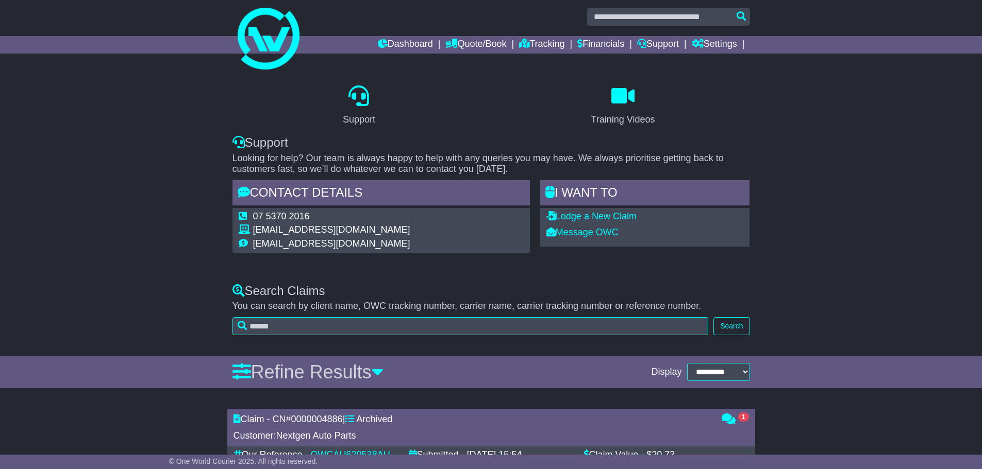
scroll to position [0, 0]
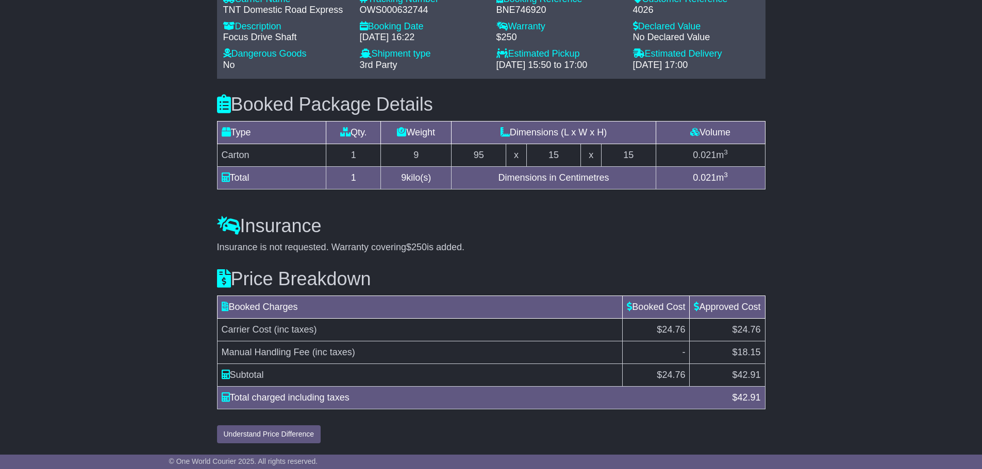
scroll to position [845, 0]
click at [265, 435] on button "Understand Price Difference" at bounding box center [269, 435] width 104 height 18
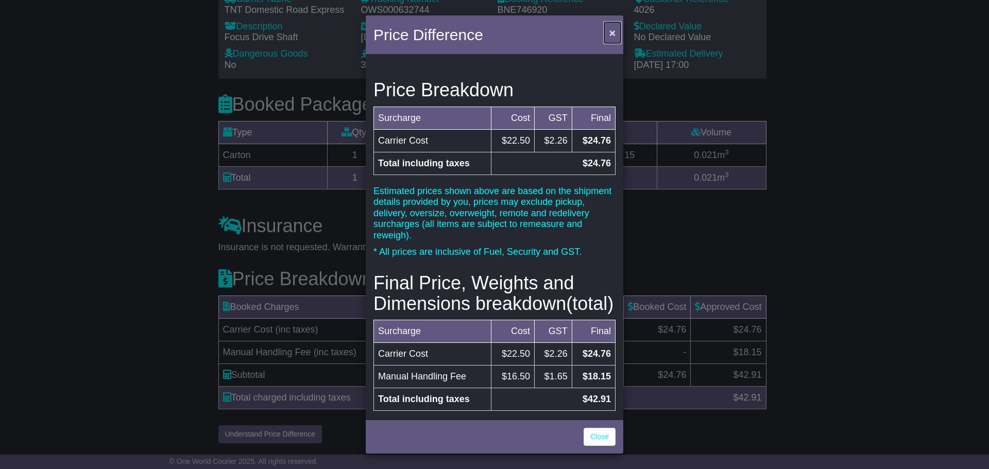
click at [606, 32] on button "×" at bounding box center [612, 32] width 16 height 21
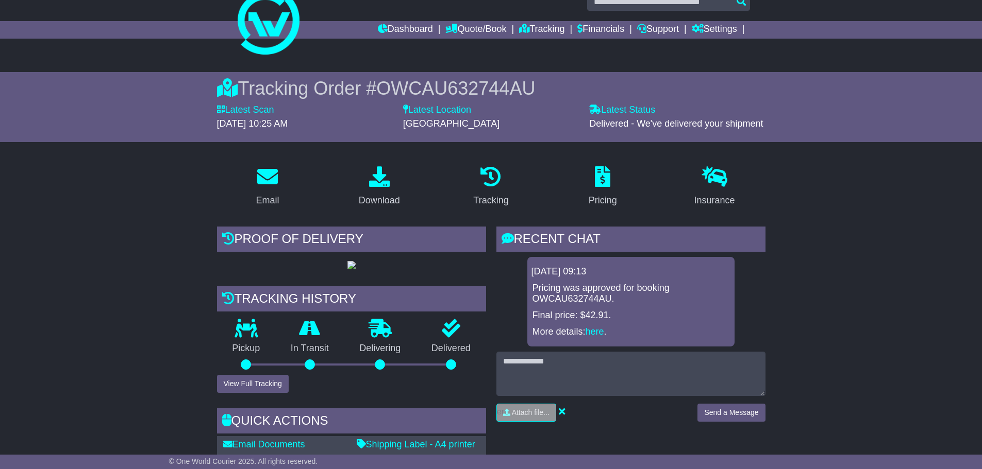
scroll to position [0, 0]
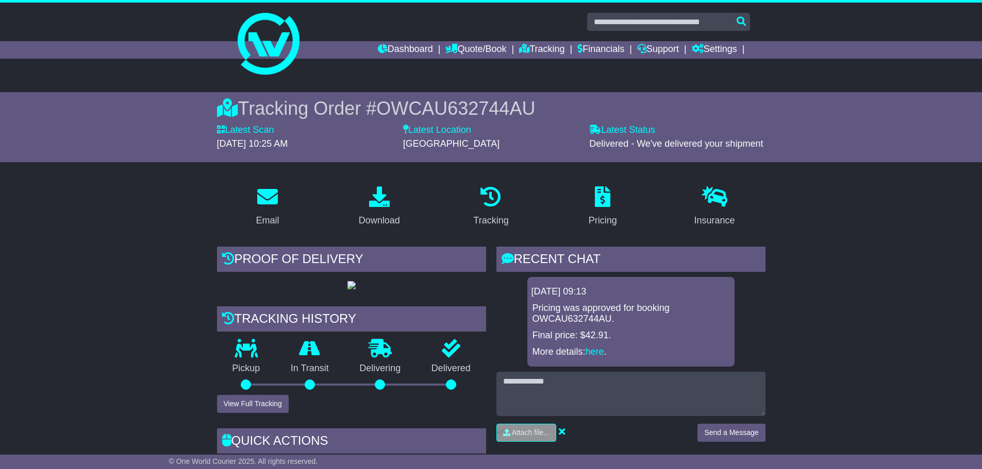
click at [434, 109] on span "OWCAU632744AU" at bounding box center [455, 108] width 159 height 21
copy span "OWCAU632744AU"
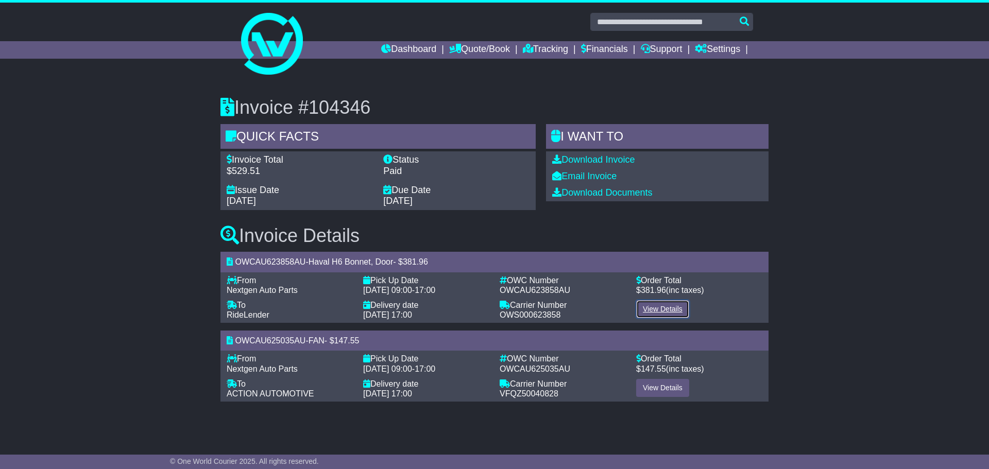
click at [659, 310] on link "View Details" at bounding box center [662, 309] width 53 height 18
click at [662, 393] on link "View Details" at bounding box center [662, 388] width 53 height 18
click at [660, 53] on link "Support" at bounding box center [662, 50] width 42 height 18
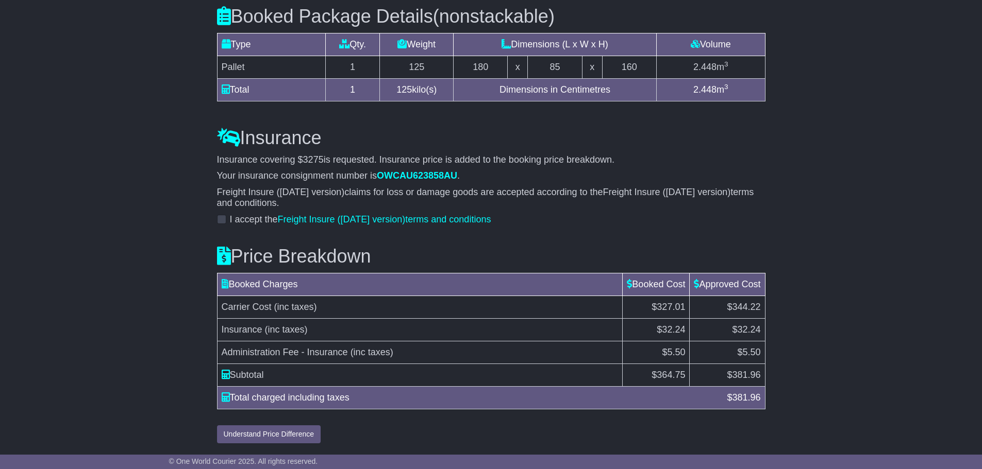
scroll to position [955, 0]
drag, startPoint x: 267, startPoint y: 431, endPoint x: 278, endPoint y: 425, distance: 12.5
click at [267, 431] on button "Understand Price Difference" at bounding box center [269, 435] width 104 height 18
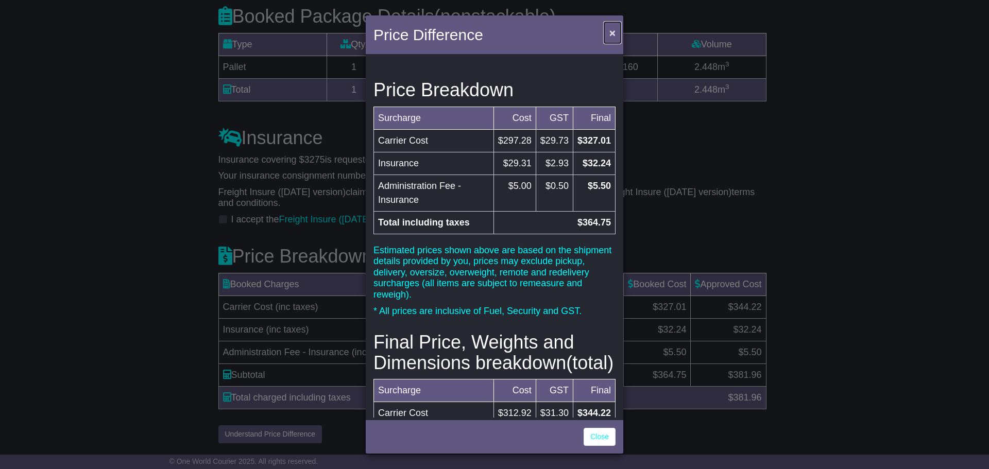
click at [611, 39] on span "×" at bounding box center [613, 33] width 6 height 12
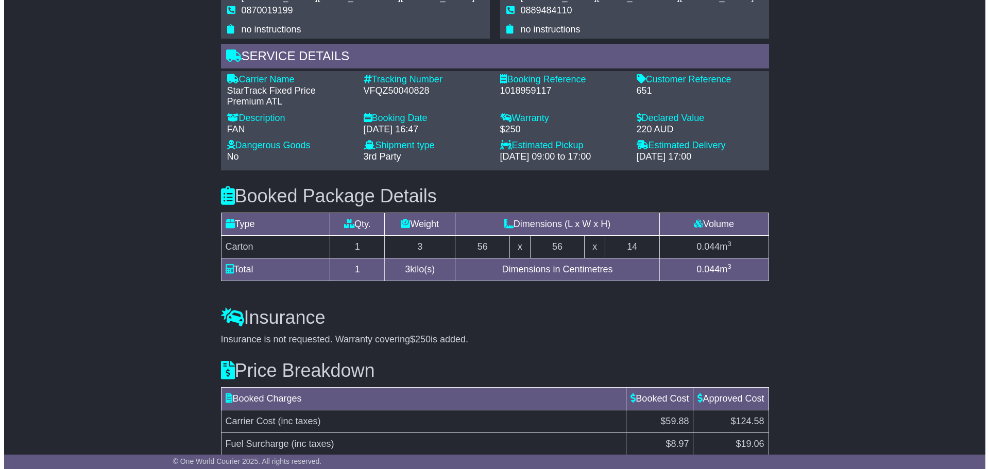
scroll to position [848, 0]
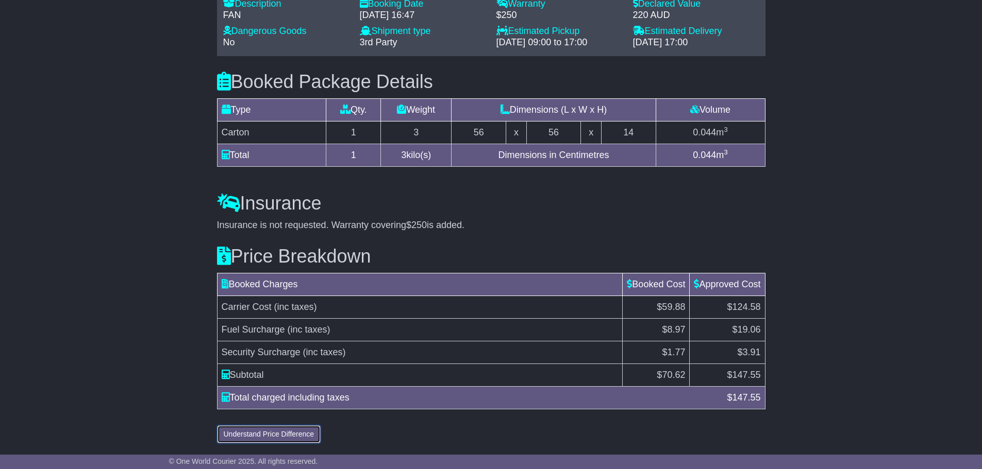
click at [228, 432] on button "Understand Price Difference" at bounding box center [269, 435] width 104 height 18
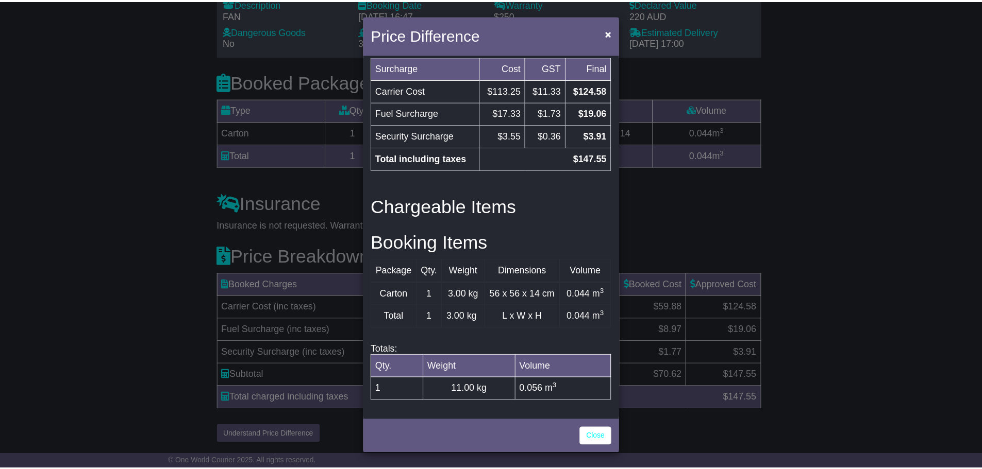
scroll to position [359, 0]
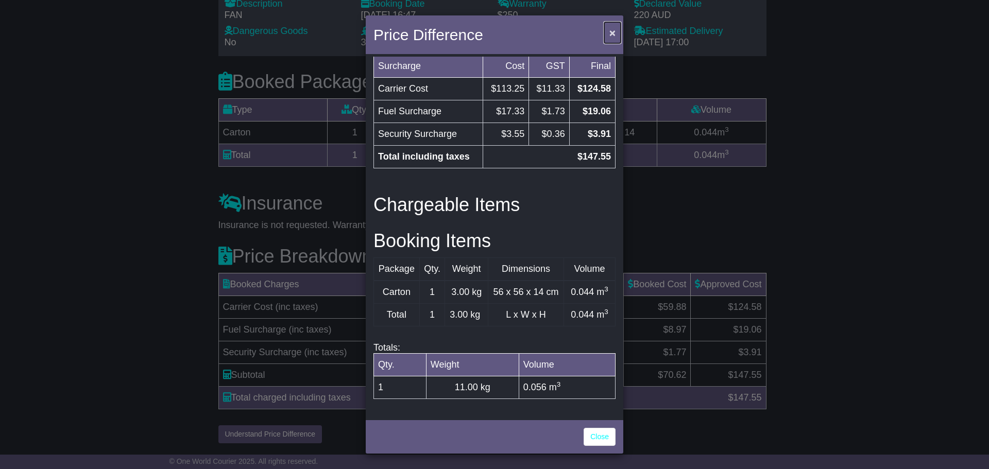
click at [615, 29] on span "×" at bounding box center [613, 33] width 6 height 12
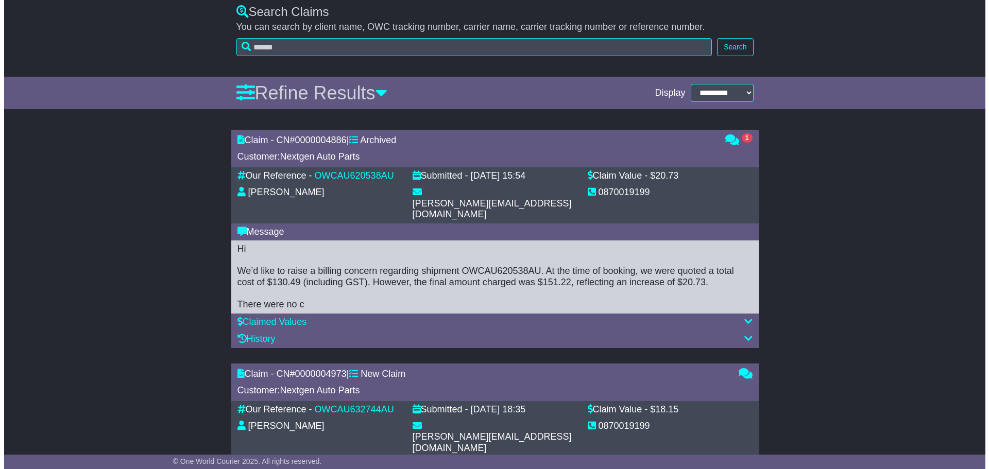
scroll to position [309, 0]
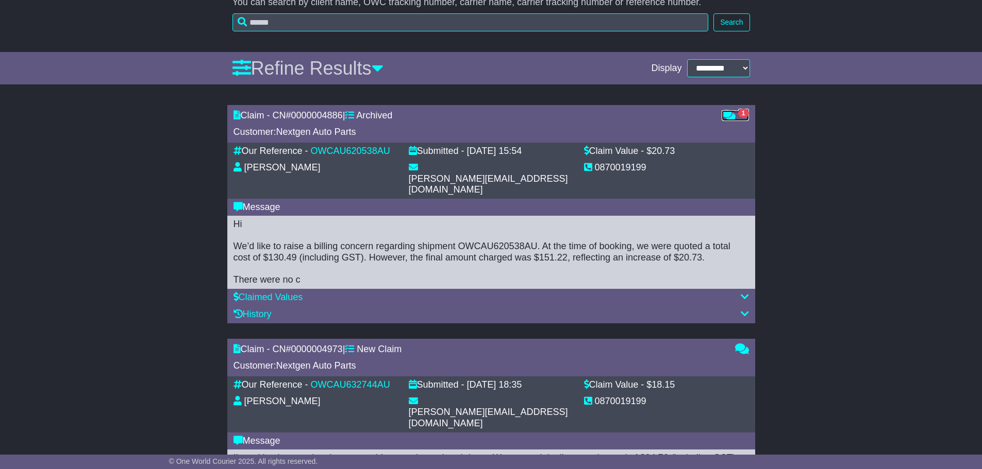
click at [730, 120] on icon at bounding box center [728, 114] width 14 height 9
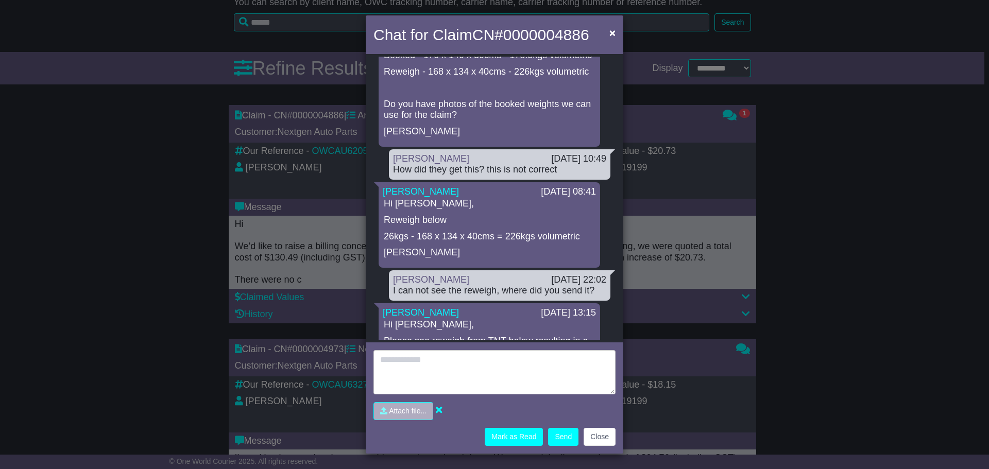
scroll to position [0, 0]
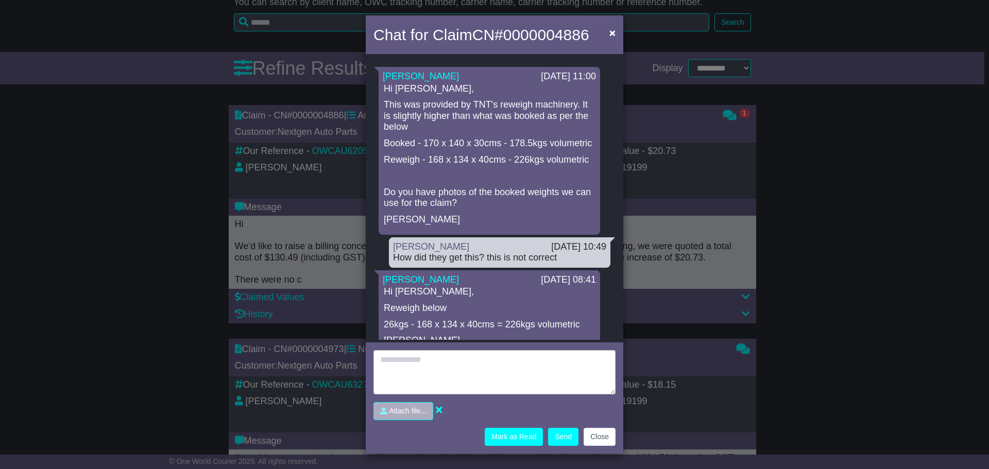
click at [534, 33] on span "0000004886" at bounding box center [546, 34] width 86 height 17
drag, startPoint x: 555, startPoint y: 145, endPoint x: 509, endPoint y: 138, distance: 46.9
click at [509, 138] on p "Booked - 170 x 140 x 30cms - 178.5kgs volumetric" at bounding box center [489, 143] width 211 height 11
click at [611, 32] on span "×" at bounding box center [613, 33] width 6 height 12
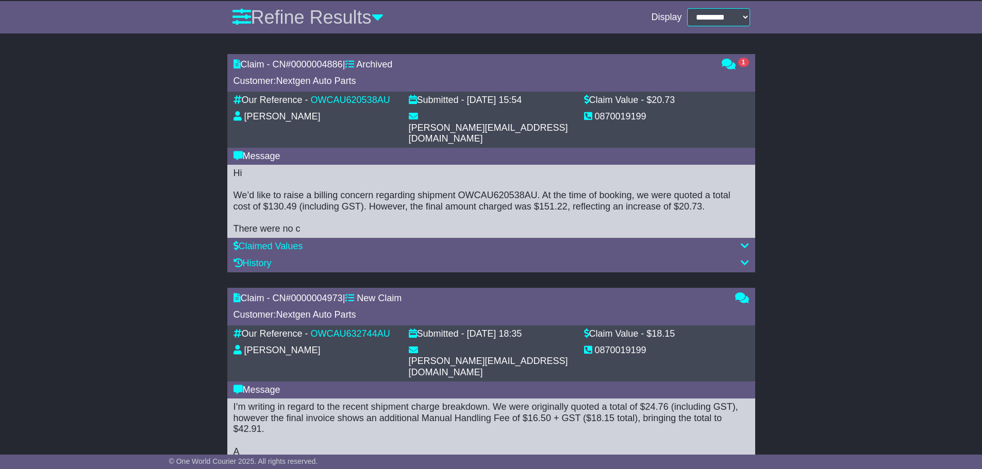
scroll to position [361, 0]
click at [361, 98] on link "OWCAU620538AU" at bounding box center [350, 99] width 79 height 10
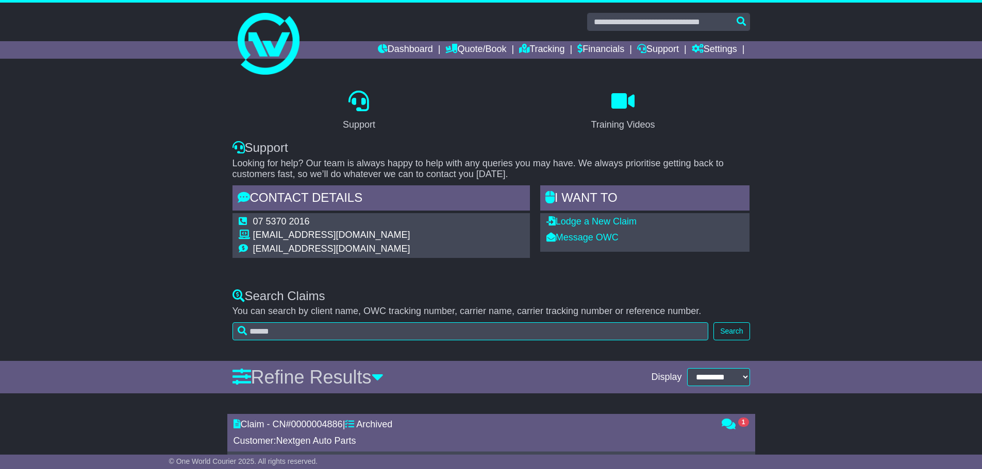
scroll to position [309, 0]
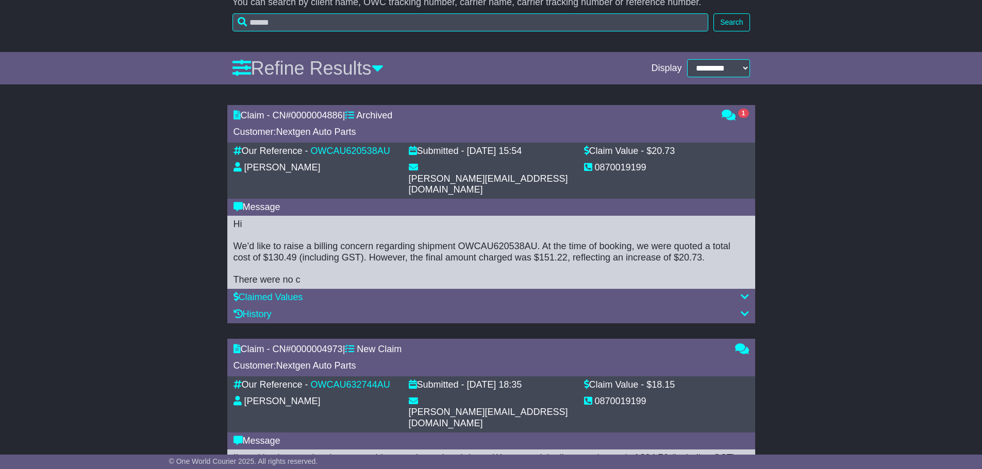
click at [732, 122] on div "1" at bounding box center [735, 123] width 38 height 27
click at [731, 115] on icon at bounding box center [728, 114] width 14 height 9
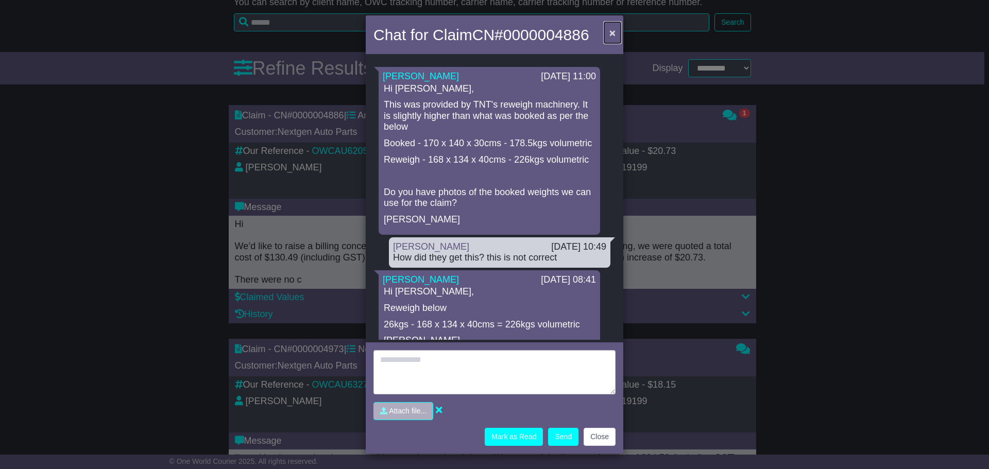
click at [611, 34] on span "×" at bounding box center [613, 33] width 6 height 12
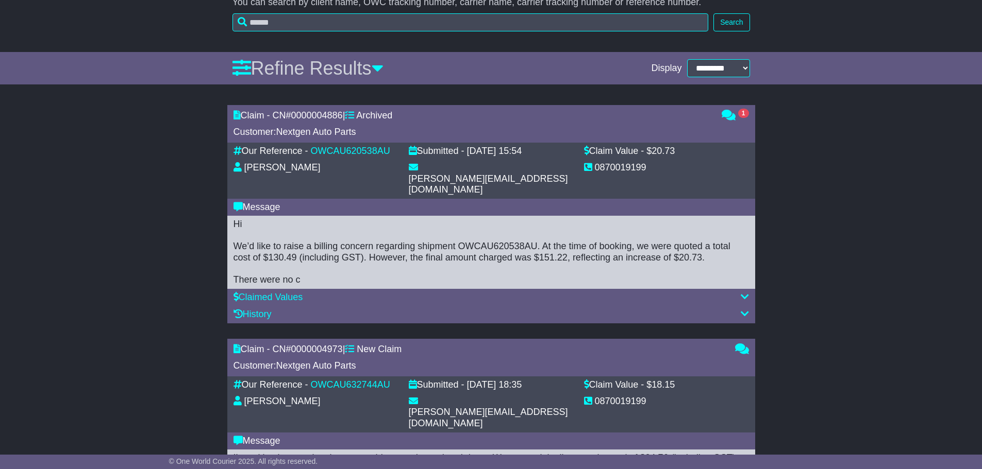
click at [305, 242] on div "Hi We’d like to raise a billing concern regarding shipment OWCAU620538AU. At th…" at bounding box center [490, 252] width 515 height 67
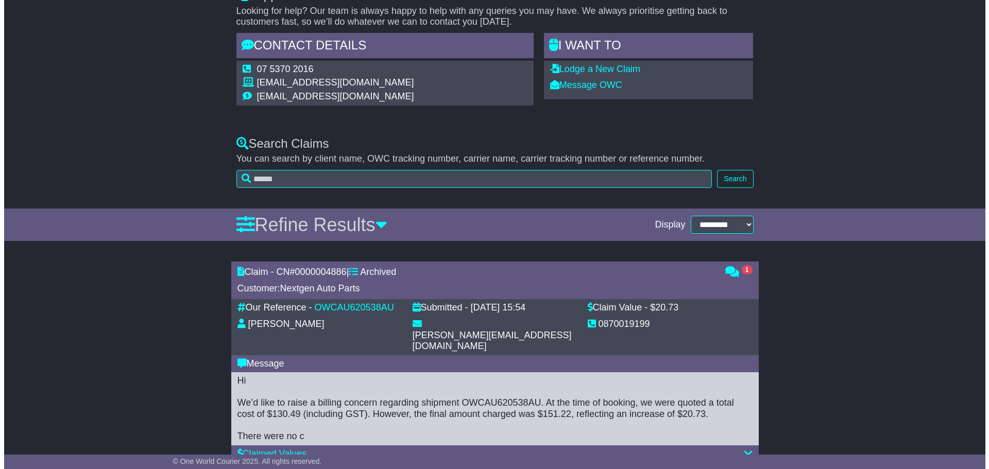
scroll to position [258, 0]
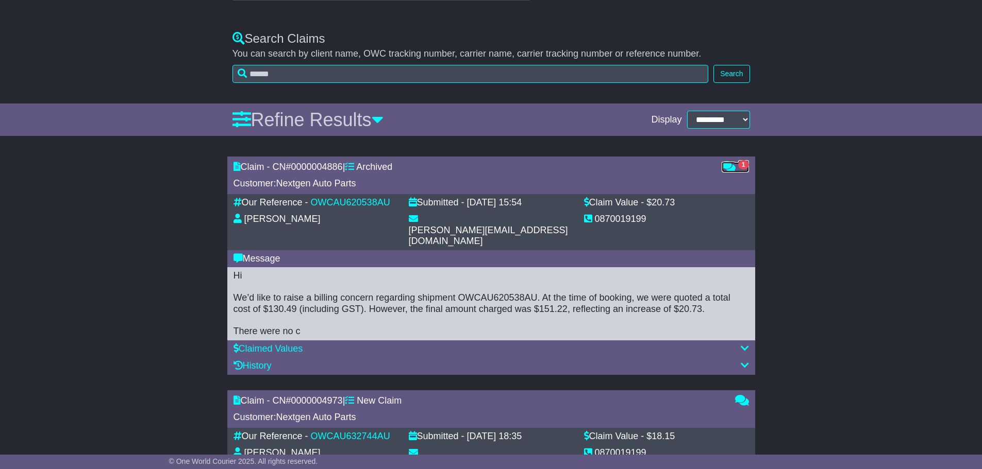
click at [736, 171] on link "1" at bounding box center [734, 167] width 27 height 10
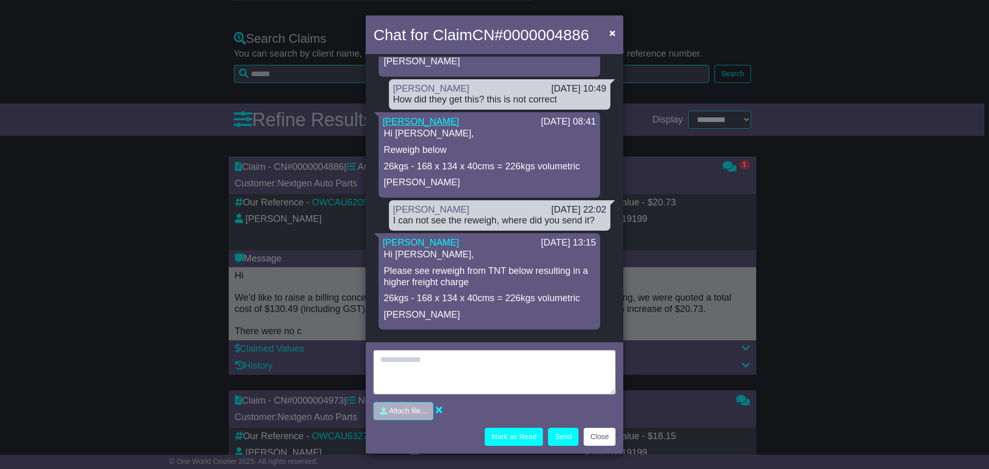
scroll to position [0, 0]
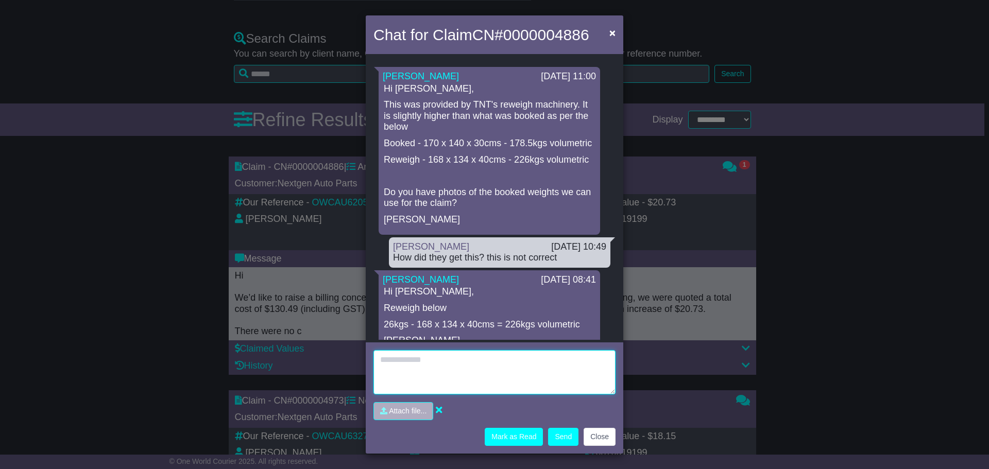
click at [480, 377] on textarea at bounding box center [495, 372] width 242 height 44
type textarea "*"
click at [512, 142] on p "Booked - 170 x 140 x 30cms - 178.5kgs volumetric" at bounding box center [489, 143] width 211 height 11
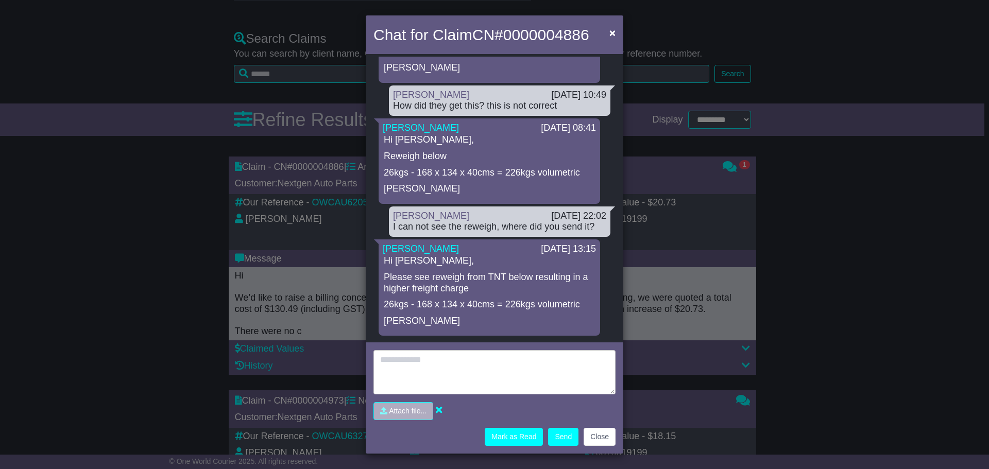
scroll to position [170, 0]
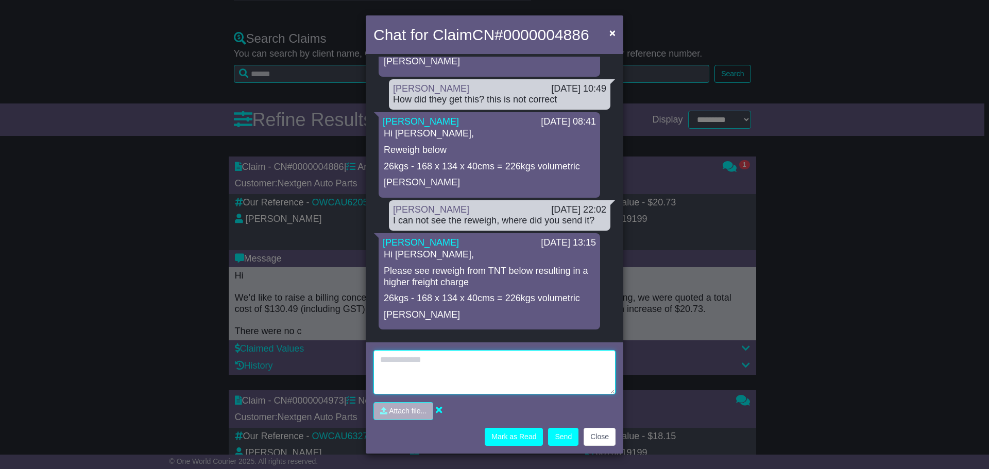
click at [500, 360] on textarea at bounding box center [495, 372] width 242 height 44
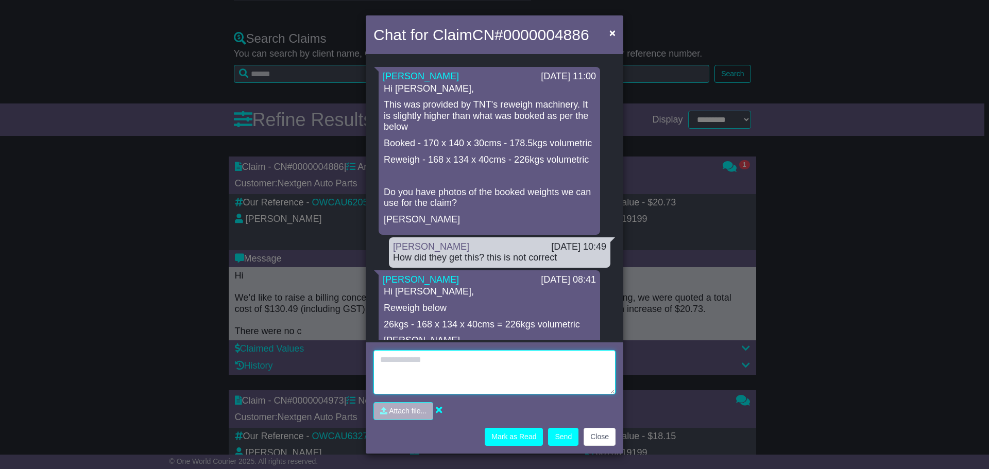
click at [446, 384] on textarea at bounding box center [495, 372] width 242 height 44
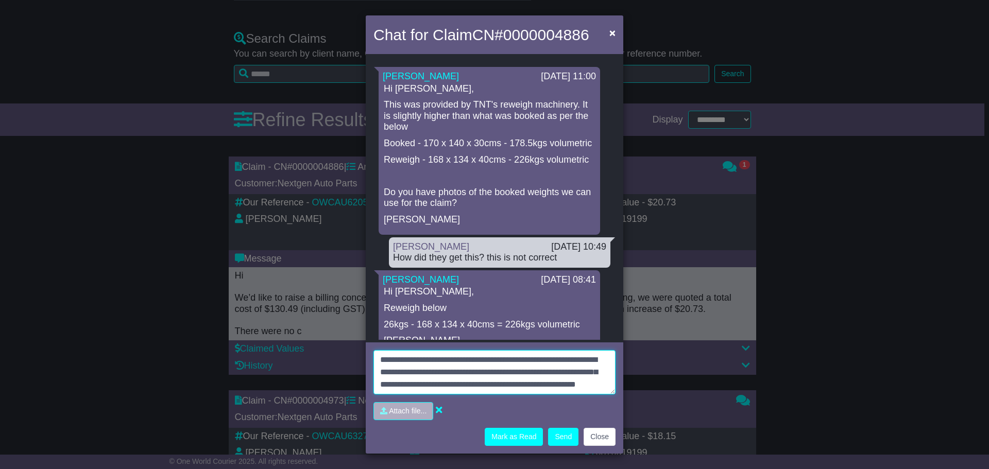
drag, startPoint x: 527, startPoint y: 391, endPoint x: 359, endPoint y: 328, distance: 179.5
click at [359, 328] on div "Chat for Claim CN# 0000004886 × Loading... No messages Lara Te Naiti 20 Aug 202…" at bounding box center [494, 234] width 989 height 469
click at [581, 387] on textarea "**********" at bounding box center [495, 372] width 242 height 44
click at [532, 396] on div "**********" at bounding box center [495, 385] width 242 height 70
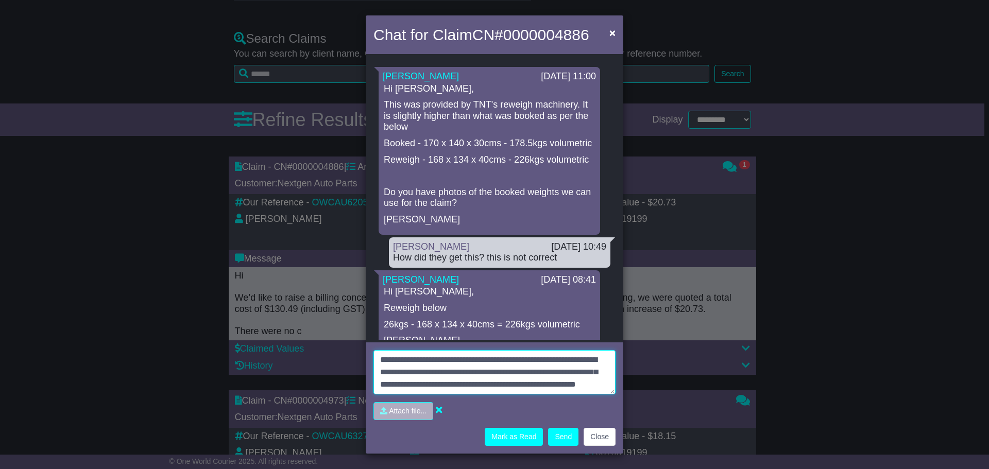
scroll to position [0, 0]
drag, startPoint x: 520, startPoint y: 385, endPoint x: 365, endPoint y: 345, distance: 160.6
click at [365, 345] on div "Chat for Claim CN# 0000004886 × Loading... No messages Lara Te Naiti 20 Aug 202…" at bounding box center [494, 234] width 989 height 469
paste textarea "**********"
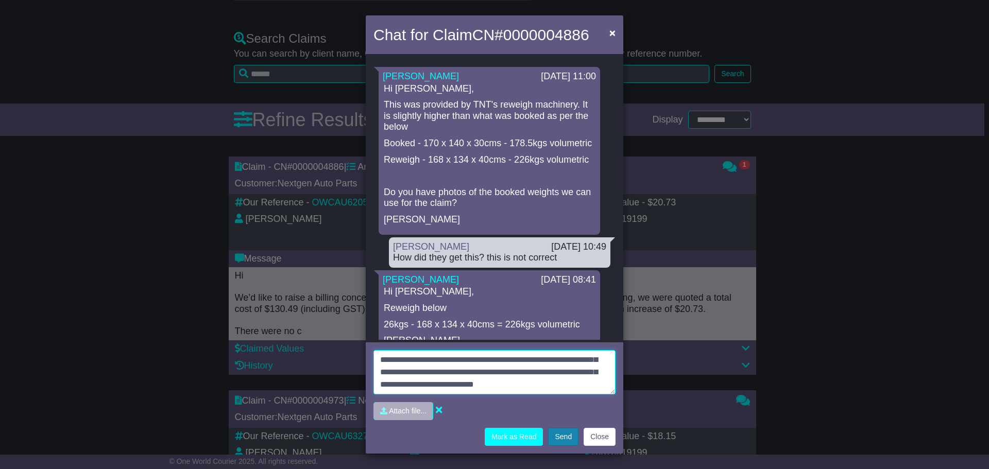
type textarea "**********"
click at [566, 439] on button "Send" at bounding box center [563, 437] width 30 height 18
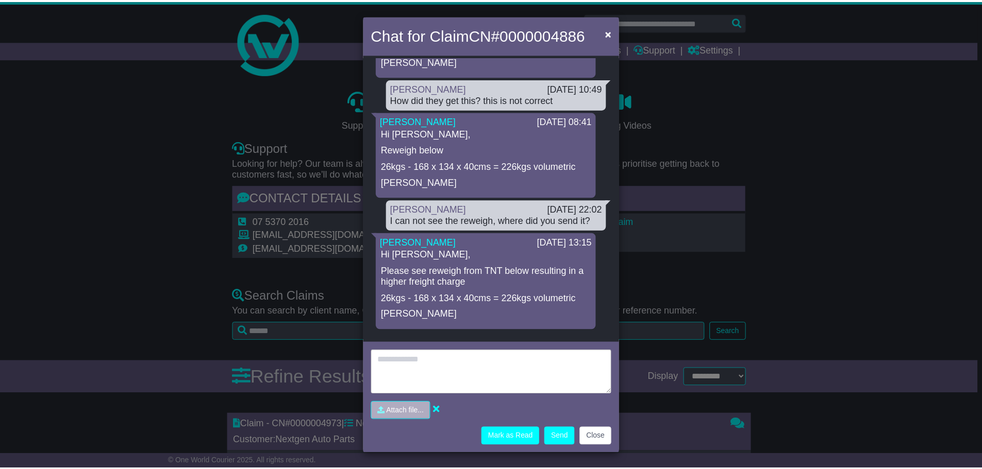
scroll to position [0, 0]
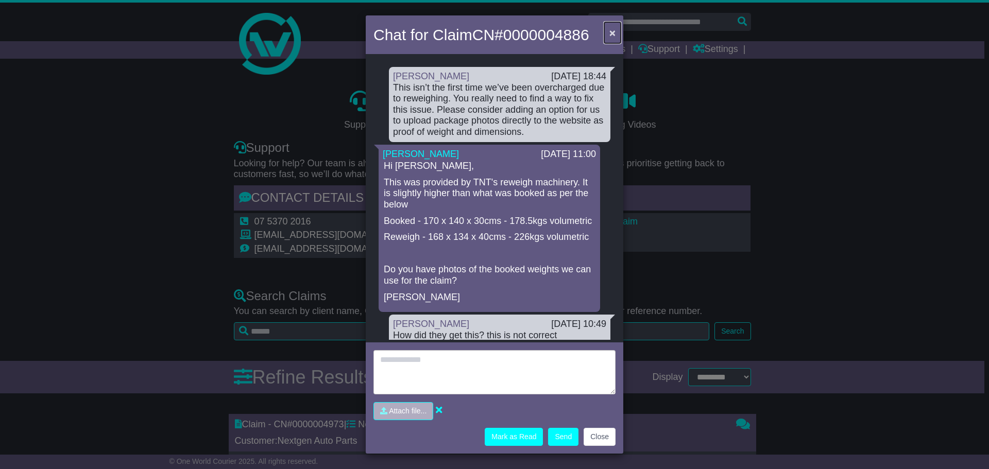
click at [612, 28] on span "×" at bounding box center [613, 33] width 6 height 12
